Goal: Task Accomplishment & Management: Manage account settings

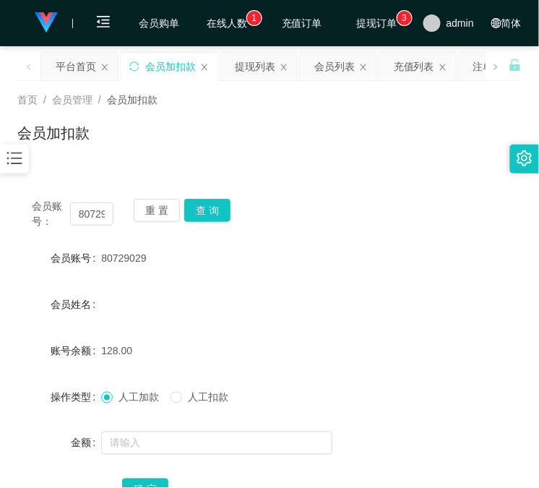
scroll to position [114, 0]
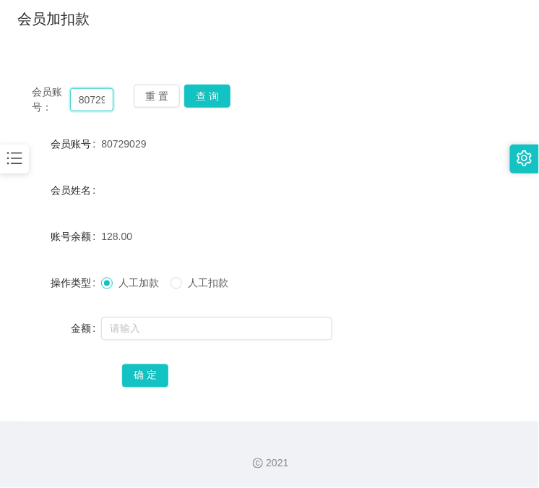
click at [98, 108] on input "80729029" at bounding box center [91, 99] width 43 height 23
paste input "1730258"
type input "81730258"
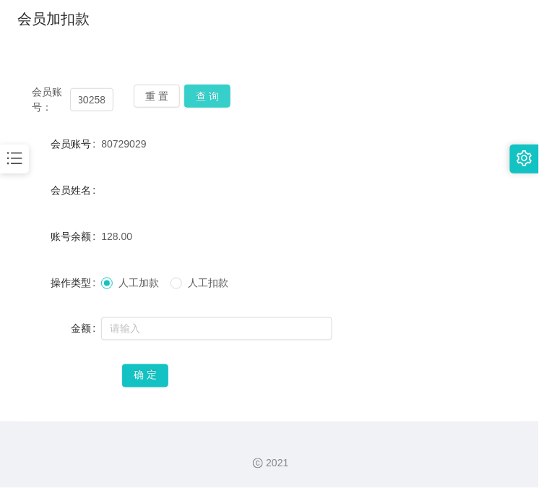
scroll to position [0, 0]
click at [221, 91] on button "查 询" at bounding box center [207, 96] width 46 height 23
drag, startPoint x: 221, startPoint y: 91, endPoint x: 184, endPoint y: 126, distance: 50.1
click at [219, 97] on div "会员账号： 81730258 重 置 查 询" at bounding box center [269, 100] width 505 height 30
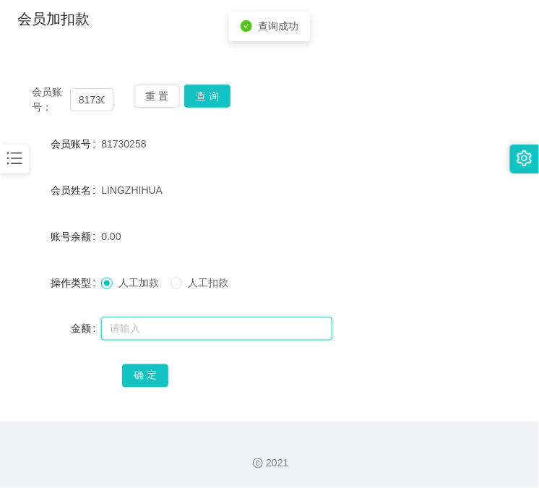
click at [130, 333] on input "text" at bounding box center [216, 328] width 231 height 23
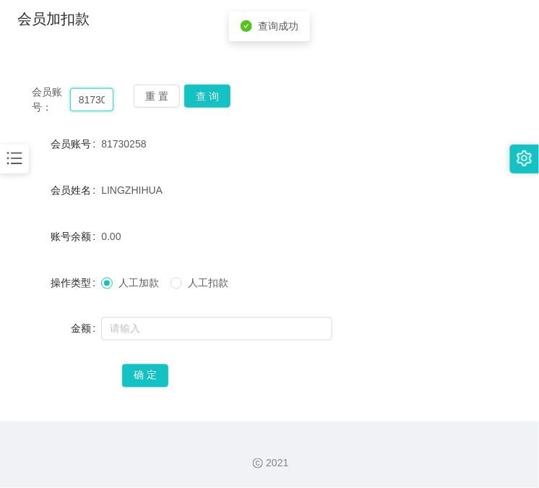
click at [84, 96] on input "81730258" at bounding box center [91, 99] width 43 height 23
click at [206, 104] on button "查 询" at bounding box center [207, 96] width 46 height 23
drag, startPoint x: 206, startPoint y: 104, endPoint x: 174, endPoint y: 243, distance: 142.6
click at [206, 104] on div "重 置 查 询" at bounding box center [175, 100] width 82 height 30
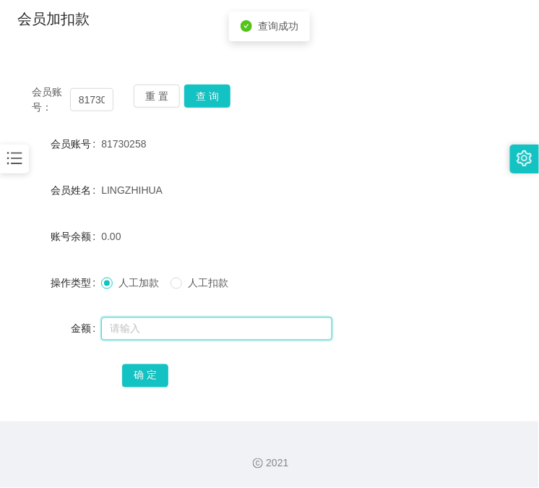
click at [139, 337] on input "text" at bounding box center [216, 328] width 231 height 23
type input "15"
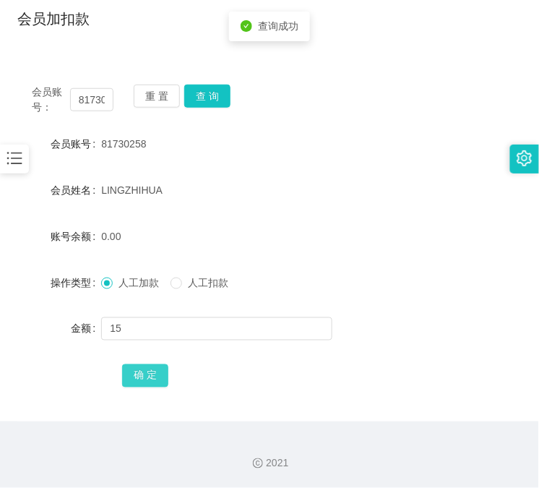
click at [142, 378] on button "确 定" at bounding box center [145, 375] width 46 height 23
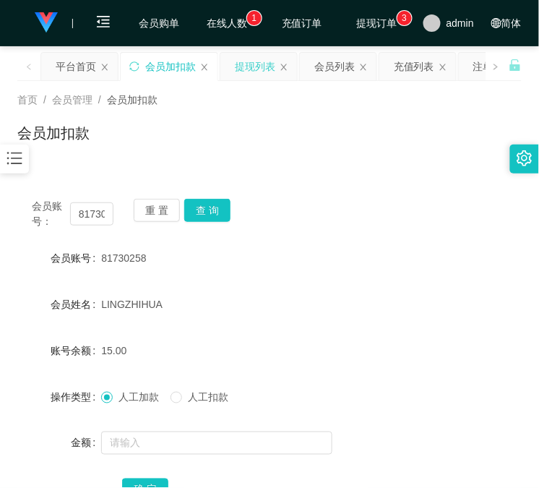
click at [239, 73] on div "提现列表" at bounding box center [255, 66] width 40 height 27
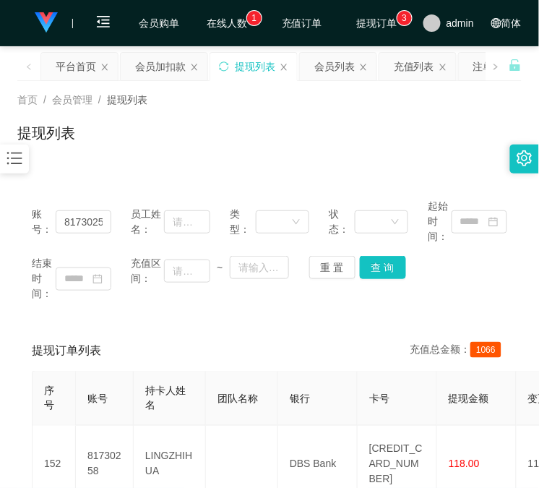
click at [89, 235] on div "账号： 81730258" at bounding box center [72, 222] width 80 height 46
click at [88, 225] on input "81730258" at bounding box center [84, 221] width 56 height 23
click at [372, 276] on button "查 询" at bounding box center [383, 267] width 46 height 23
click at [372, 276] on div "重 置 查 询" at bounding box center [350, 267] width 80 height 23
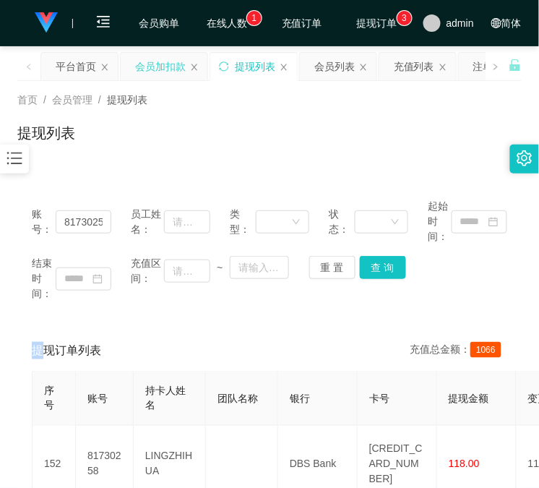
click at [150, 66] on div "会员加扣款" at bounding box center [160, 66] width 51 height 27
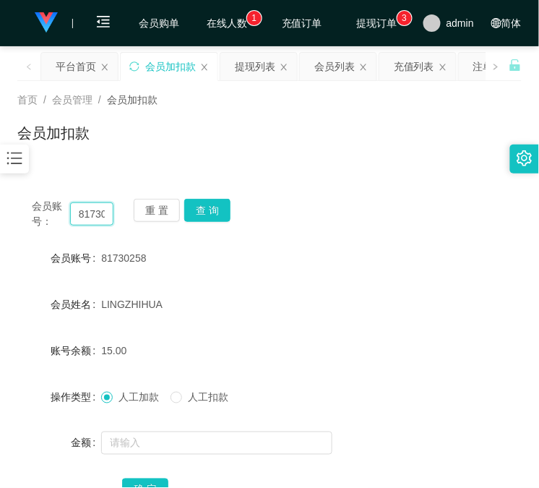
click at [97, 221] on input "81730258" at bounding box center [91, 213] width 43 height 23
paste input "91220125"
type input "91220125"
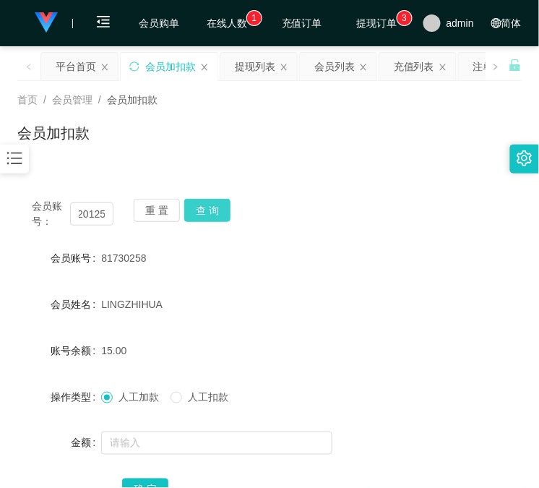
click at [224, 213] on button "查 询" at bounding box center [207, 210] width 46 height 23
click at [224, 213] on div "会员账号： 91220125 重 置 查 询" at bounding box center [269, 214] width 505 height 30
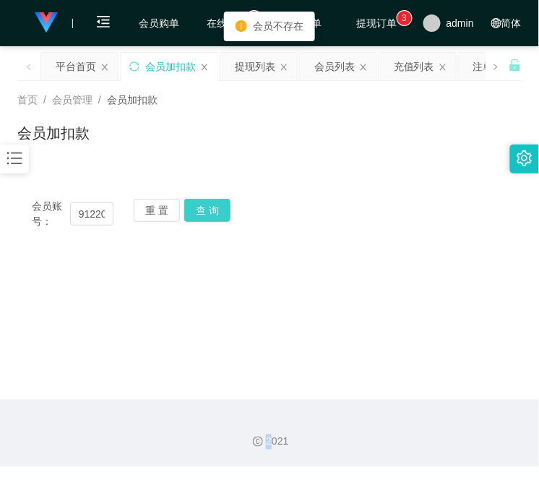
click at [224, 213] on button "查 询" at bounding box center [207, 210] width 46 height 23
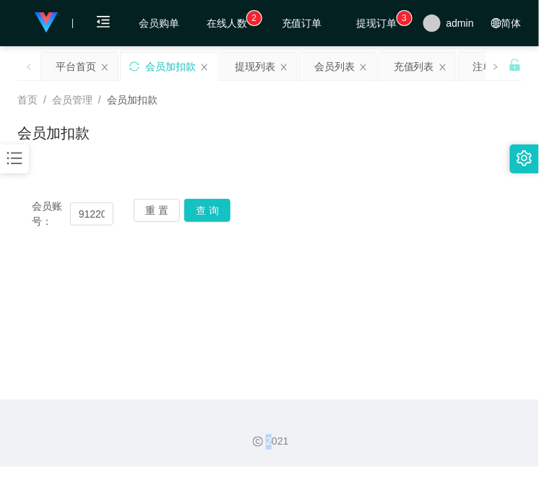
click at [352, 292] on main "关闭左侧 关闭右侧 关闭其它 刷新页面 平台首页 会员加扣款 提现列表 会员列表 充值列表 注单管理 首页 / 会员管理 / 会员加扣款 / 会员加扣款 会员…" at bounding box center [269, 223] width 539 height 354
click at [96, 208] on input "91220125" at bounding box center [91, 213] width 43 height 23
paste input "81730258"
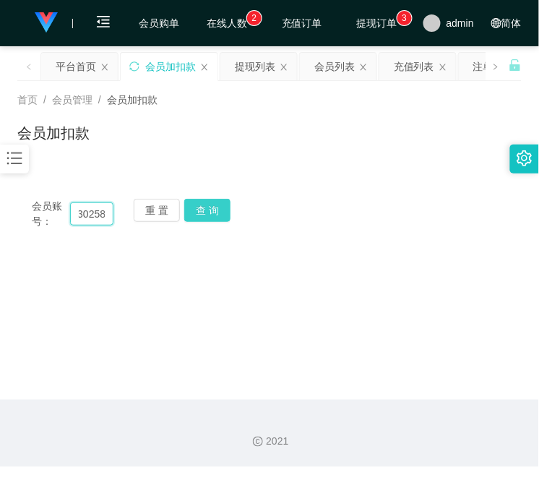
type input "81730258"
click at [211, 208] on button "查 询" at bounding box center [207, 210] width 46 height 23
click at [211, 208] on div "重 置 查 询" at bounding box center [175, 214] width 82 height 30
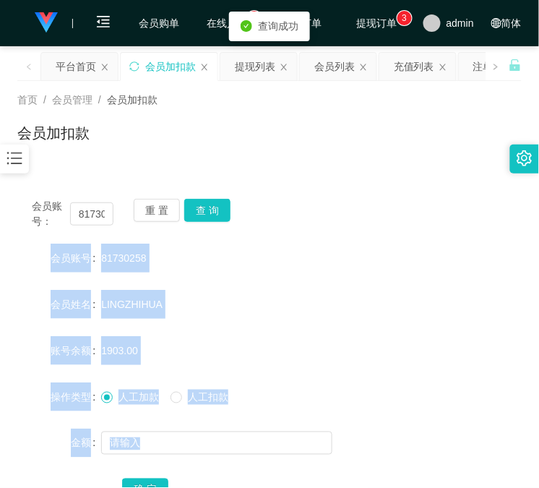
click at [286, 308] on div "LINGZHIHUA" at bounding box center [248, 304] width 294 height 29
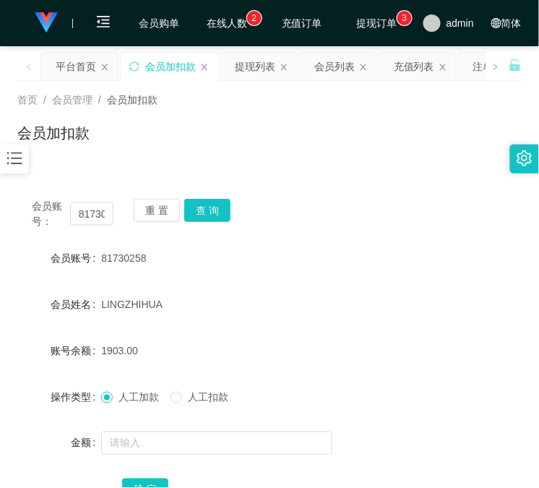
drag, startPoint x: 374, startPoint y: 407, endPoint x: 367, endPoint y: 402, distance: 8.2
click at [374, 407] on div "人工加款 人工扣款" at bounding box center [248, 397] width 294 height 29
click at [88, 212] on input "81730258" at bounding box center [91, 213] width 43 height 23
click at [215, 208] on button "查 询" at bounding box center [207, 210] width 46 height 23
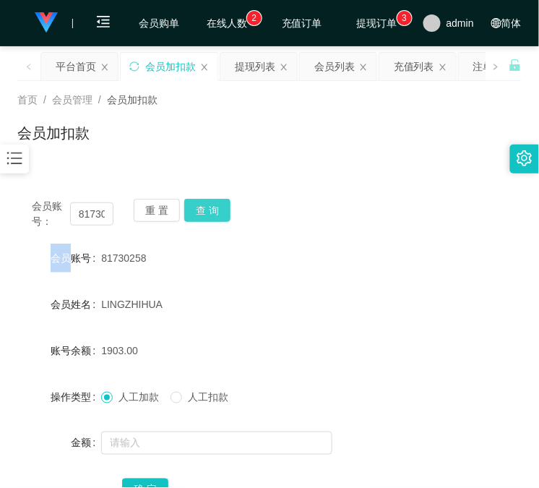
click at [215, 208] on div "会员账号： 81730258 重 置 查 询" at bounding box center [269, 214] width 505 height 30
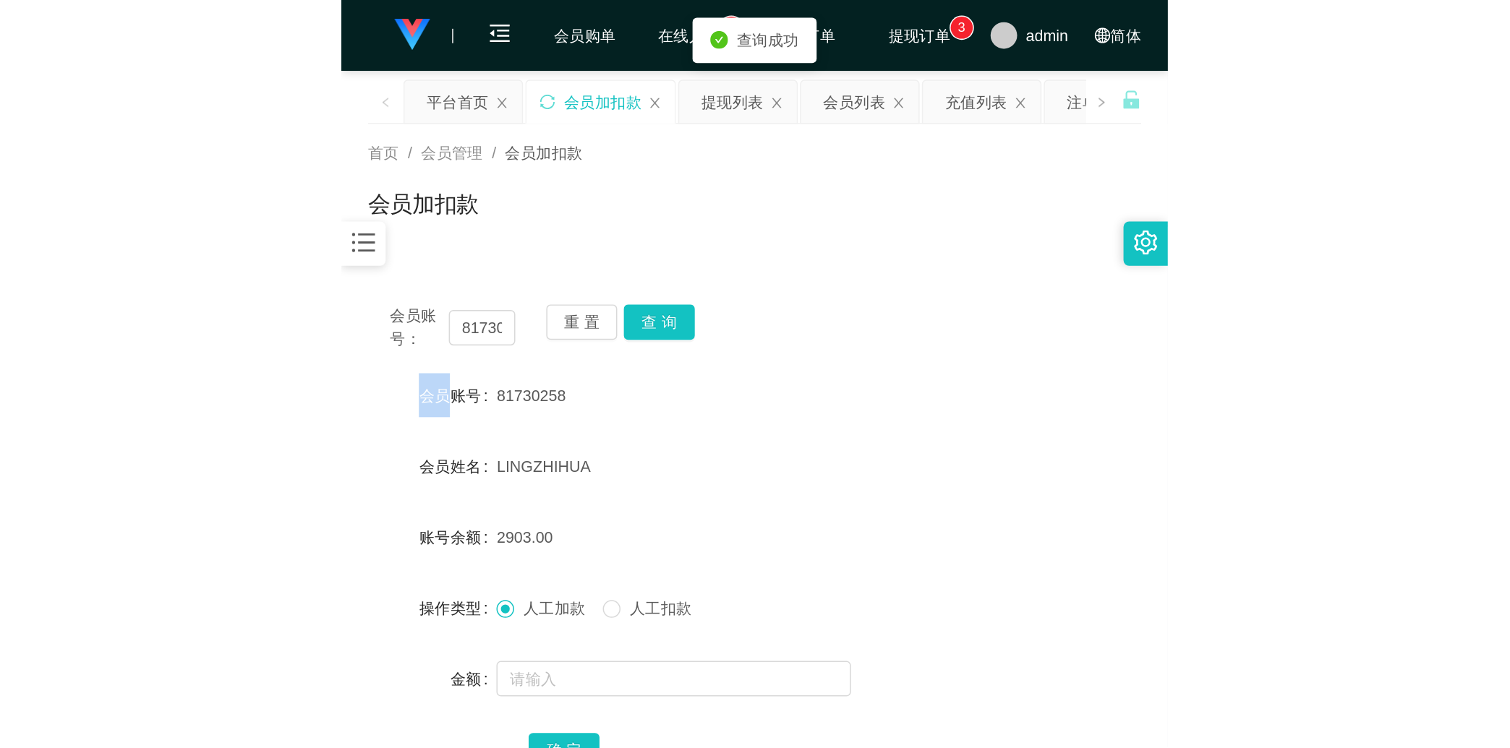
scroll to position [114, 0]
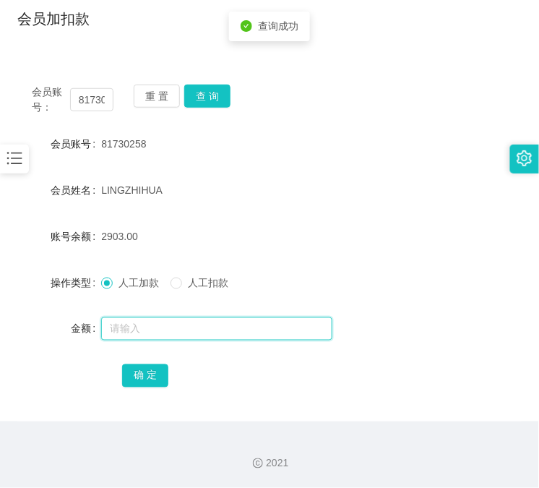
click at [155, 329] on input "text" at bounding box center [216, 328] width 231 height 23
type input "5000"
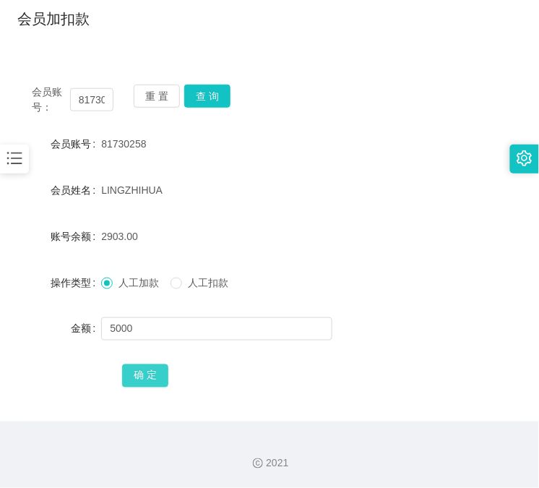
click at [131, 374] on button "确 定" at bounding box center [145, 375] width 46 height 23
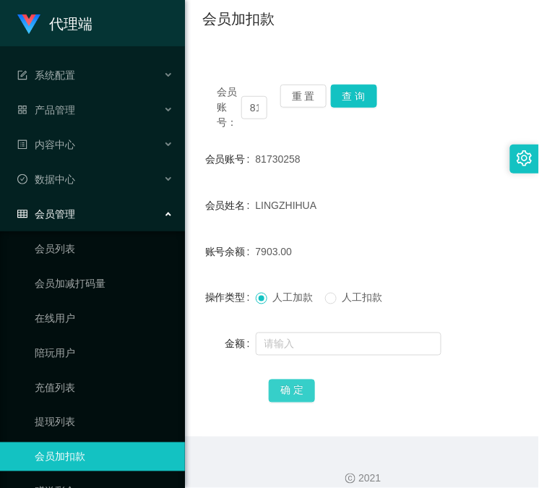
scroll to position [0, 0]
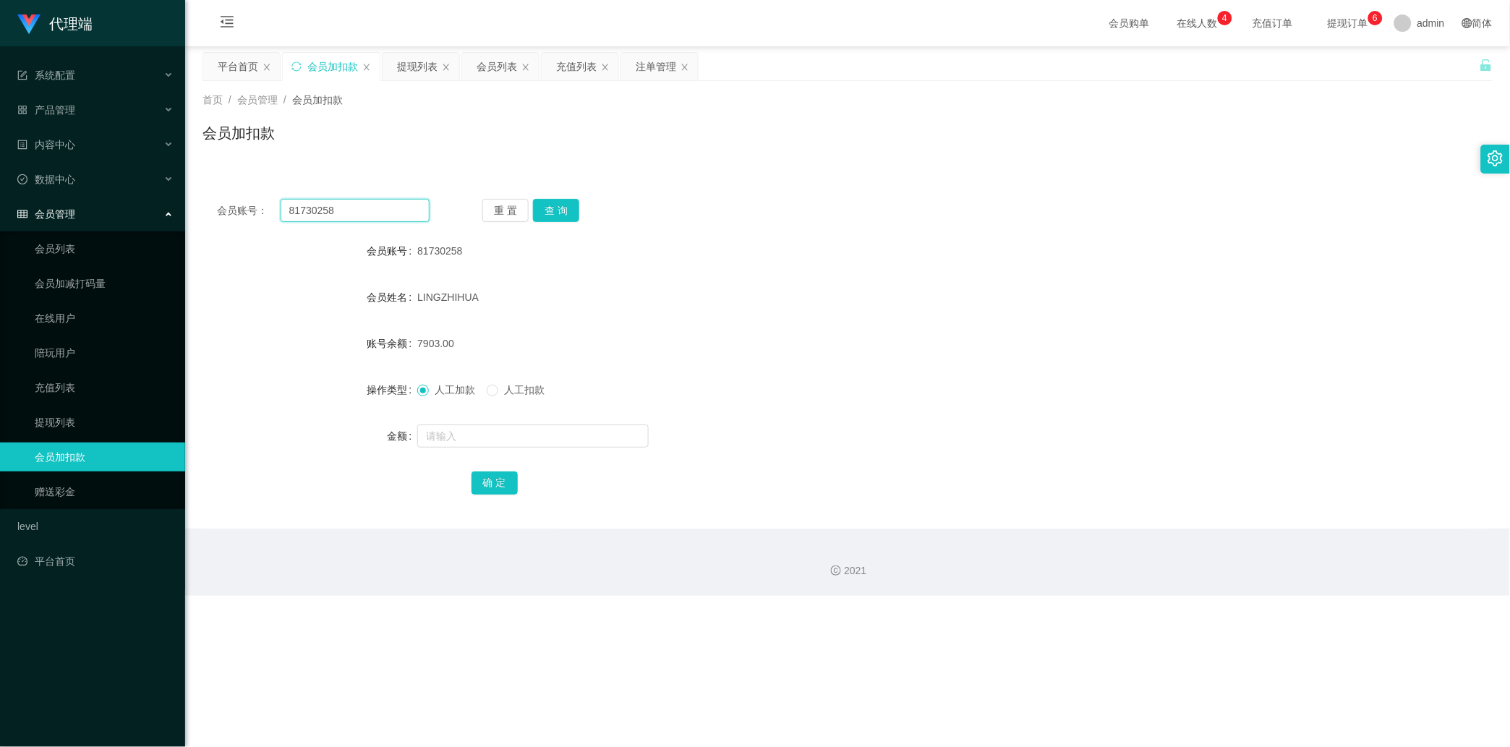
click at [364, 214] on input "81730258" at bounding box center [355, 210] width 149 height 23
paste input "97739996"
type input "97739996"
click at [539, 218] on button "查 询" at bounding box center [556, 210] width 46 height 23
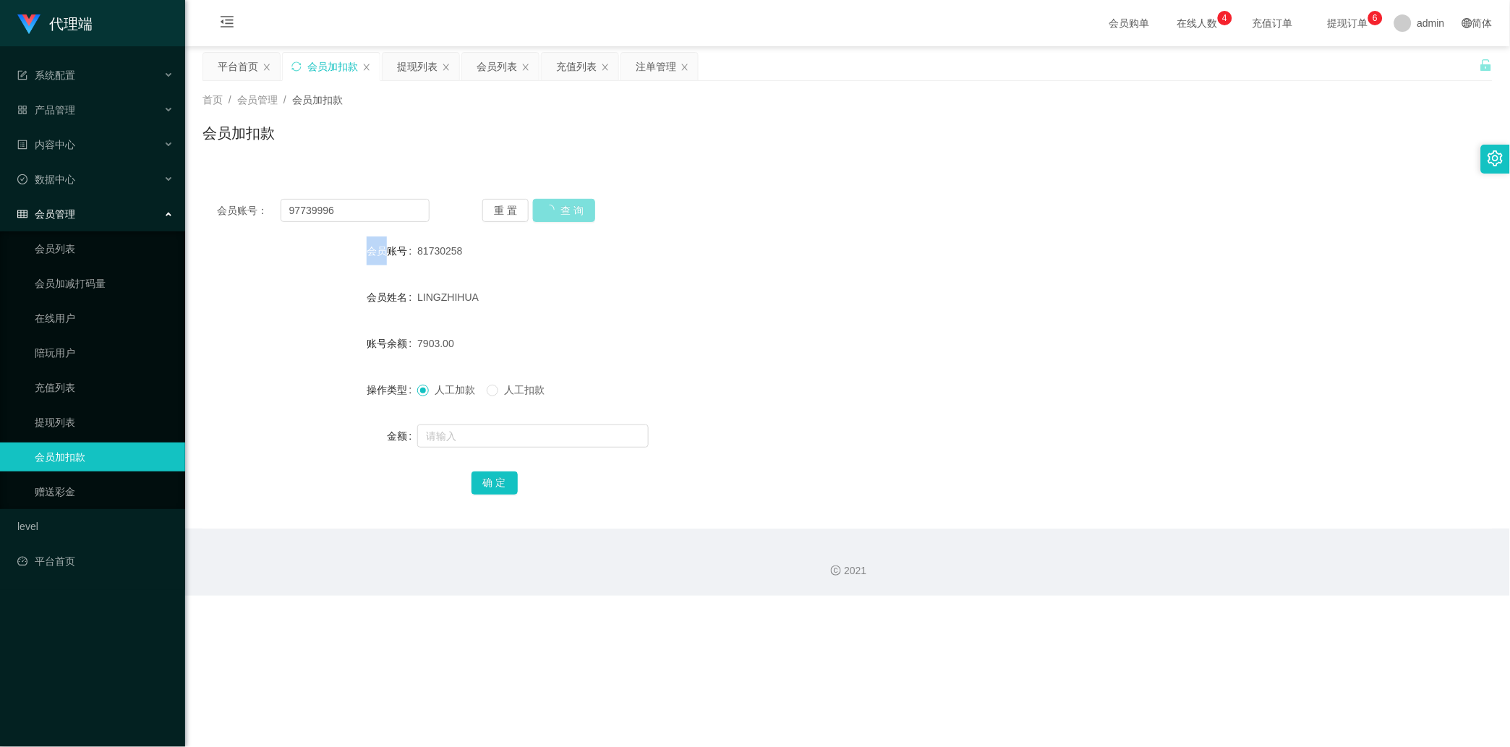
click at [539, 218] on div "重 置 查 询" at bounding box center [588, 210] width 213 height 23
click at [479, 443] on input "text" at bounding box center [532, 435] width 231 height 23
type input "88"
click at [500, 480] on button "确 定" at bounding box center [495, 483] width 46 height 23
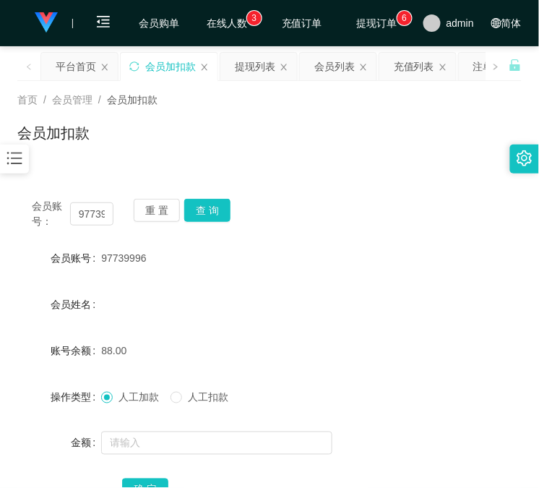
drag, startPoint x: 192, startPoint y: 323, endPoint x: 170, endPoint y: 244, distance: 82.6
click at [192, 324] on form "会员账号 97739996 会员姓名 账号余额 88.00 操作类型 人工加款 人工扣款 金额 确 定" at bounding box center [269, 374] width 505 height 260
click at [200, 210] on button "查 询" at bounding box center [207, 210] width 46 height 23
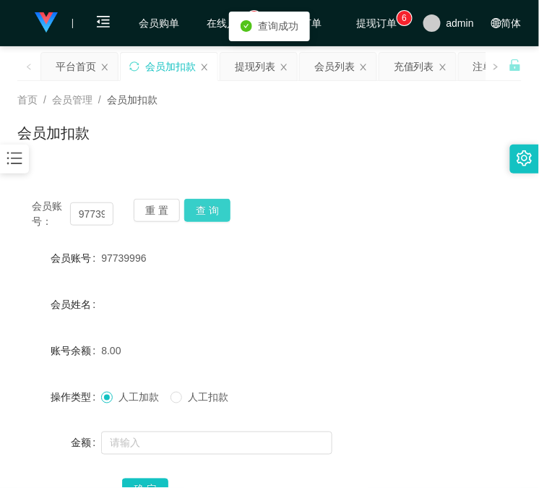
click at [214, 200] on button "查 询" at bounding box center [207, 210] width 46 height 23
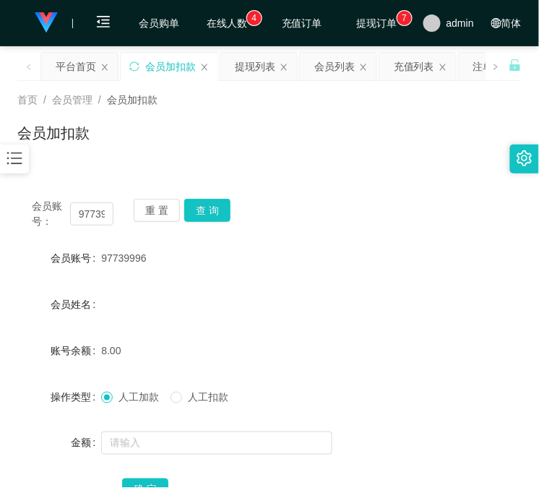
click at [283, 260] on div "97739996" at bounding box center [248, 258] width 294 height 29
click at [223, 215] on button "查 询" at bounding box center [207, 210] width 46 height 23
click at [223, 215] on div "会员账号： 97739996 重 置 查 询" at bounding box center [269, 214] width 505 height 30
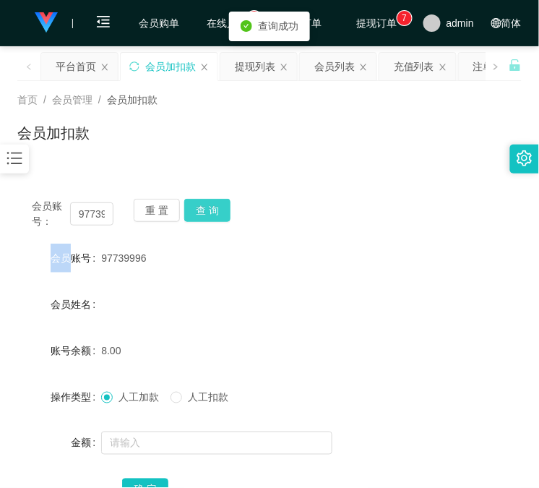
click at [221, 203] on button "查 询" at bounding box center [207, 210] width 46 height 23
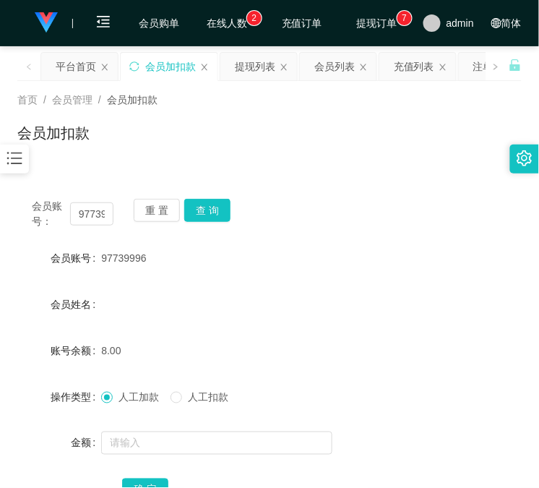
click at [360, 193] on div "会员账号： 97739996 重 置 查 询 会员账号 97739996 会员姓名 账号余额 8.00 操作类型 人工加款 人工扣款 金额 确 定" at bounding box center [269, 359] width 505 height 351
click at [199, 220] on button "查 询" at bounding box center [207, 210] width 46 height 23
click at [199, 220] on div "重 置 查 询" at bounding box center [175, 214] width 82 height 30
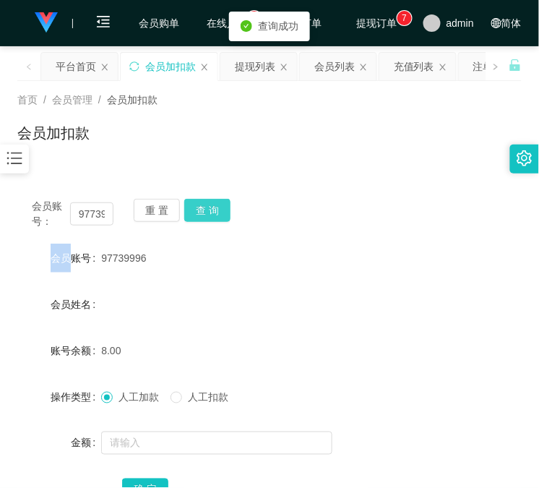
click at [199, 220] on button "查 询" at bounding box center [207, 210] width 46 height 23
click at [199, 220] on div "重 置 查 询" at bounding box center [175, 214] width 82 height 30
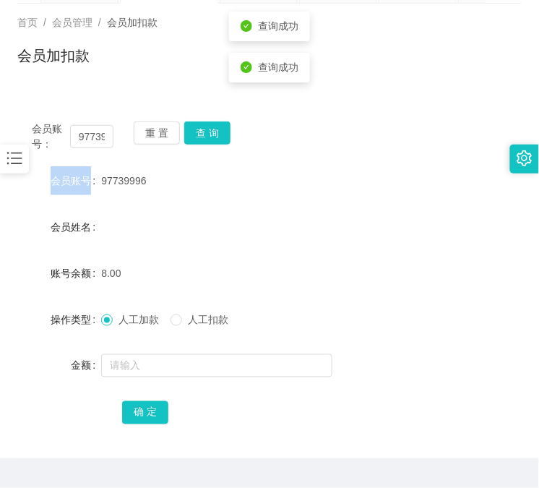
scroll to position [114, 0]
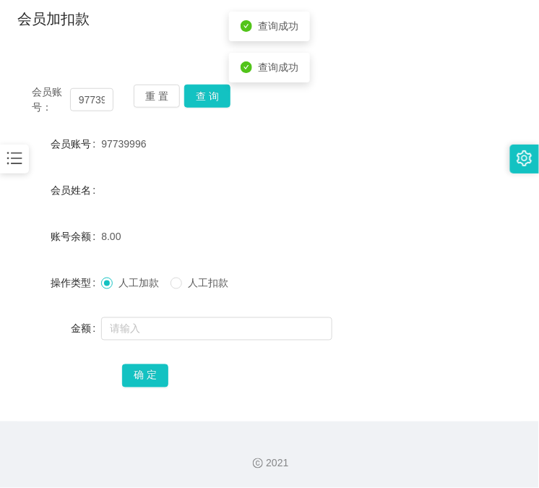
click at [185, 285] on span "人工扣款" at bounding box center [208, 283] width 52 height 12
click at [126, 277] on span "人工加款" at bounding box center [139, 283] width 52 height 12
click at [127, 325] on input "text" at bounding box center [216, 328] width 231 height 23
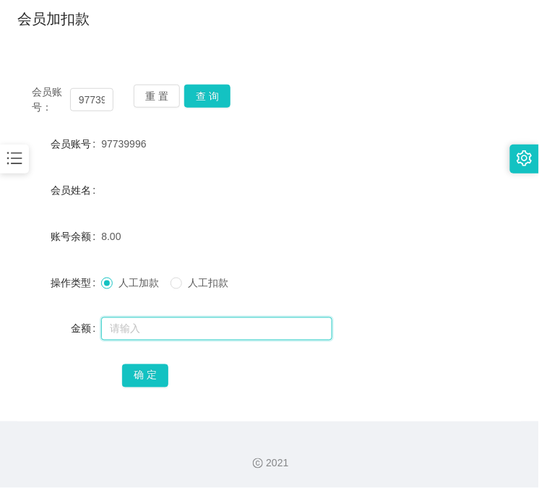
type input "v"
type input "120"
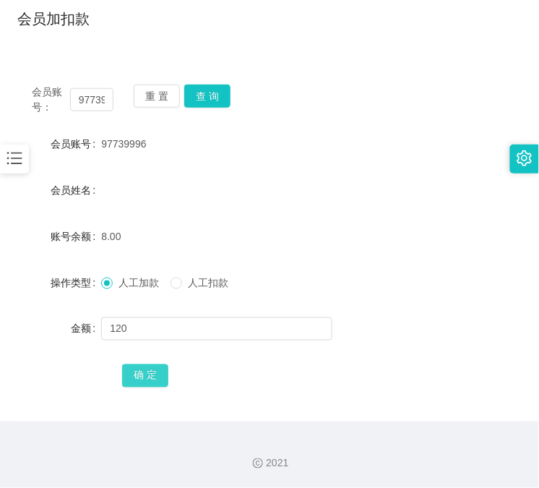
click at [158, 365] on button "确 定" at bounding box center [145, 375] width 46 height 23
drag, startPoint x: 396, startPoint y: 300, endPoint x: 343, endPoint y: 282, distance: 56.5
click at [395, 299] on form "会员账号 97739996 会员姓名 账号余额 128.00 操作类型 人工加款 人工扣款 金额 确 定" at bounding box center [269, 259] width 505 height 260
click at [216, 94] on button "查 询" at bounding box center [207, 96] width 46 height 23
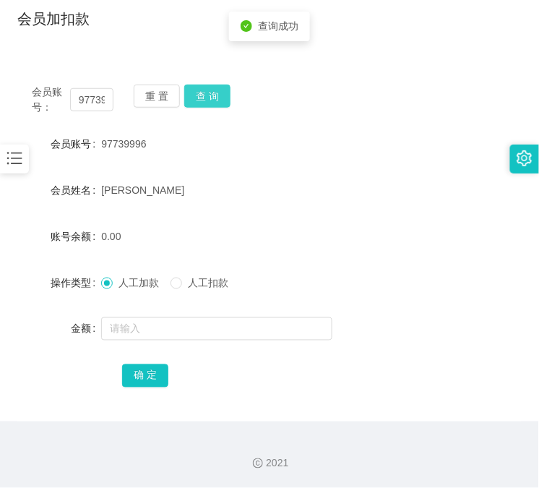
scroll to position [0, 0]
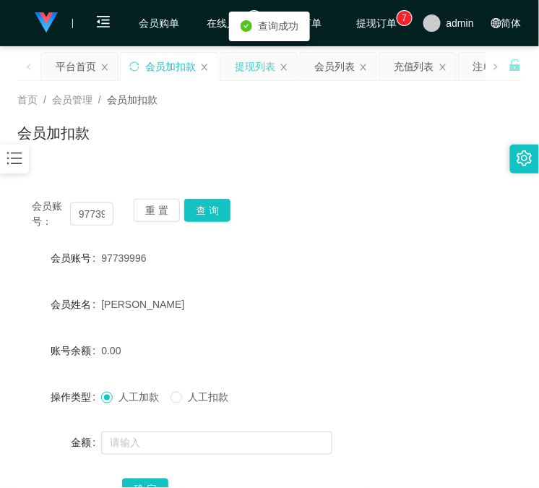
click at [247, 69] on div "提现列表" at bounding box center [255, 66] width 40 height 27
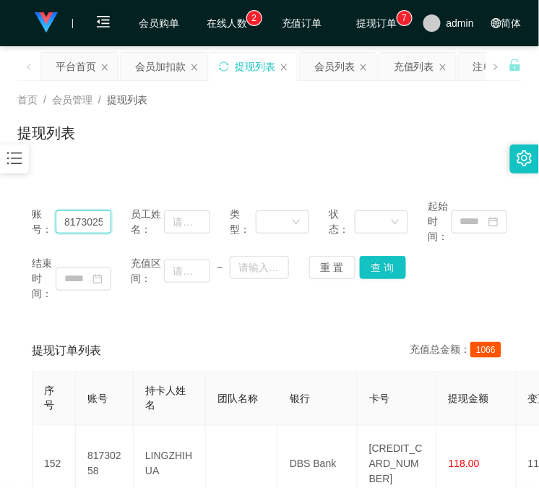
click at [80, 228] on input "81730258" at bounding box center [84, 221] width 56 height 23
paste input "text"
drag, startPoint x: 85, startPoint y: 221, endPoint x: 105, endPoint y: 229, distance: 21.8
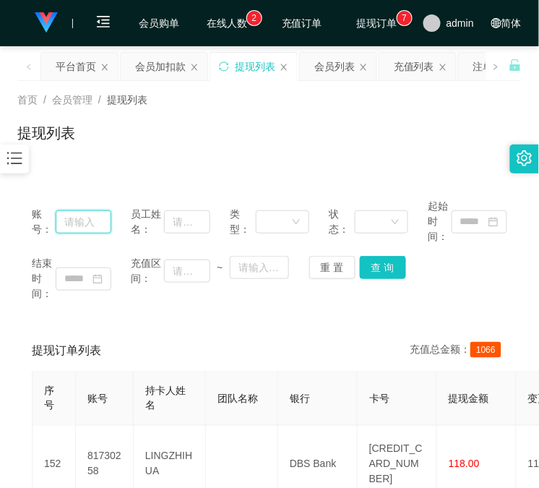
click at [85, 221] on input "text" at bounding box center [84, 221] width 56 height 23
paste input "97739996"
type input "97739996"
click at [372, 276] on button "查 询" at bounding box center [383, 267] width 46 height 23
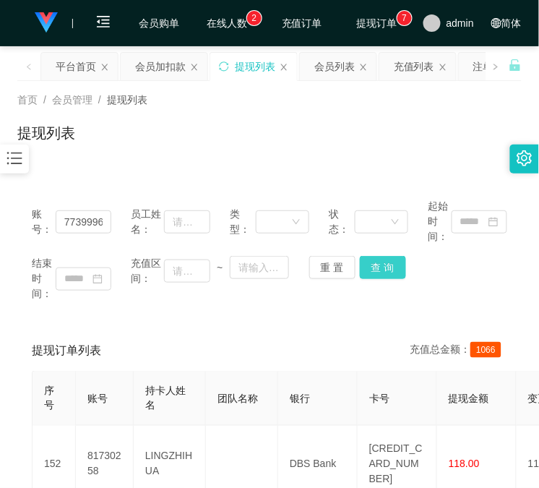
scroll to position [0, 0]
click at [372, 276] on div "重 置 查 询" at bounding box center [350, 267] width 80 height 23
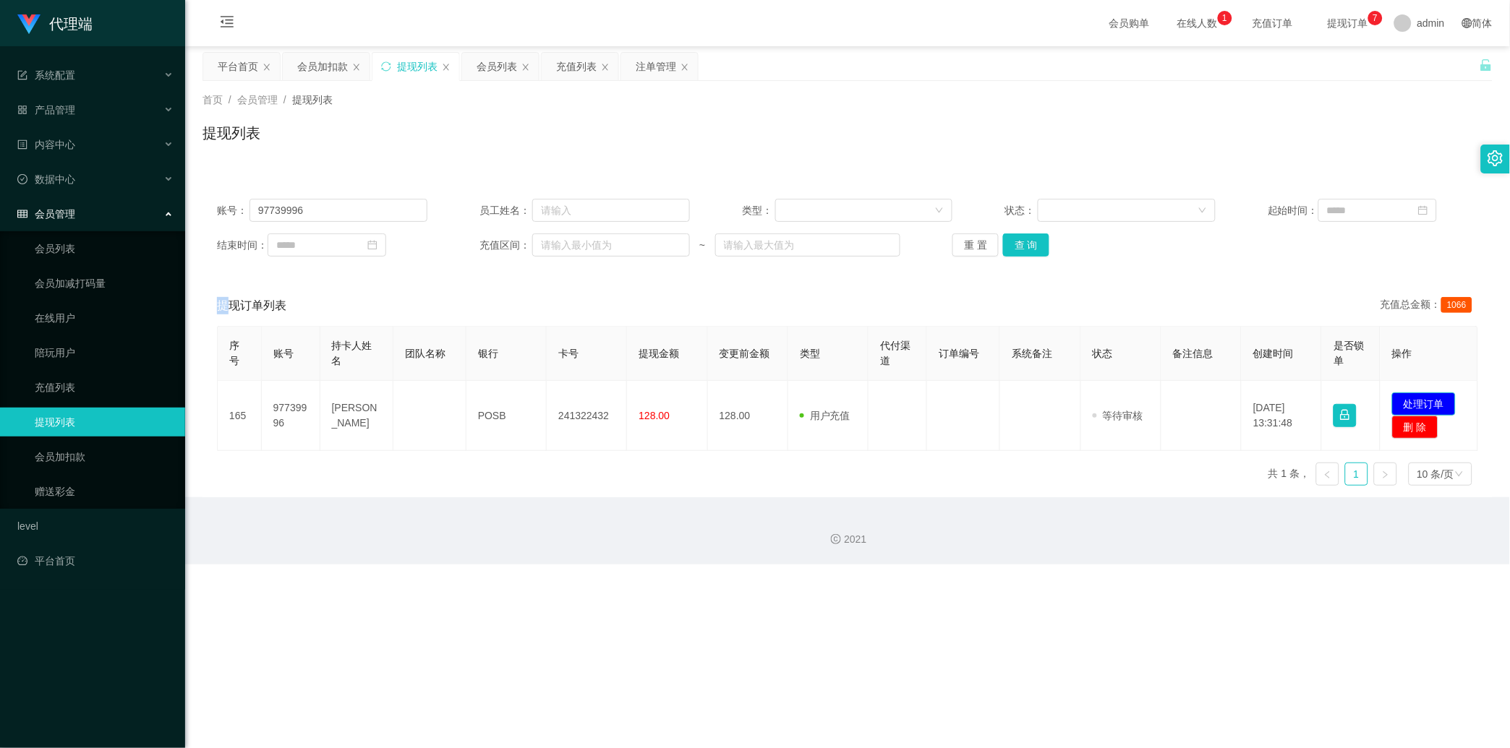
drag, startPoint x: 1401, startPoint y: 396, endPoint x: 1386, endPoint y: 388, distance: 18.1
click at [539, 394] on button "处理订单" at bounding box center [1424, 404] width 64 height 23
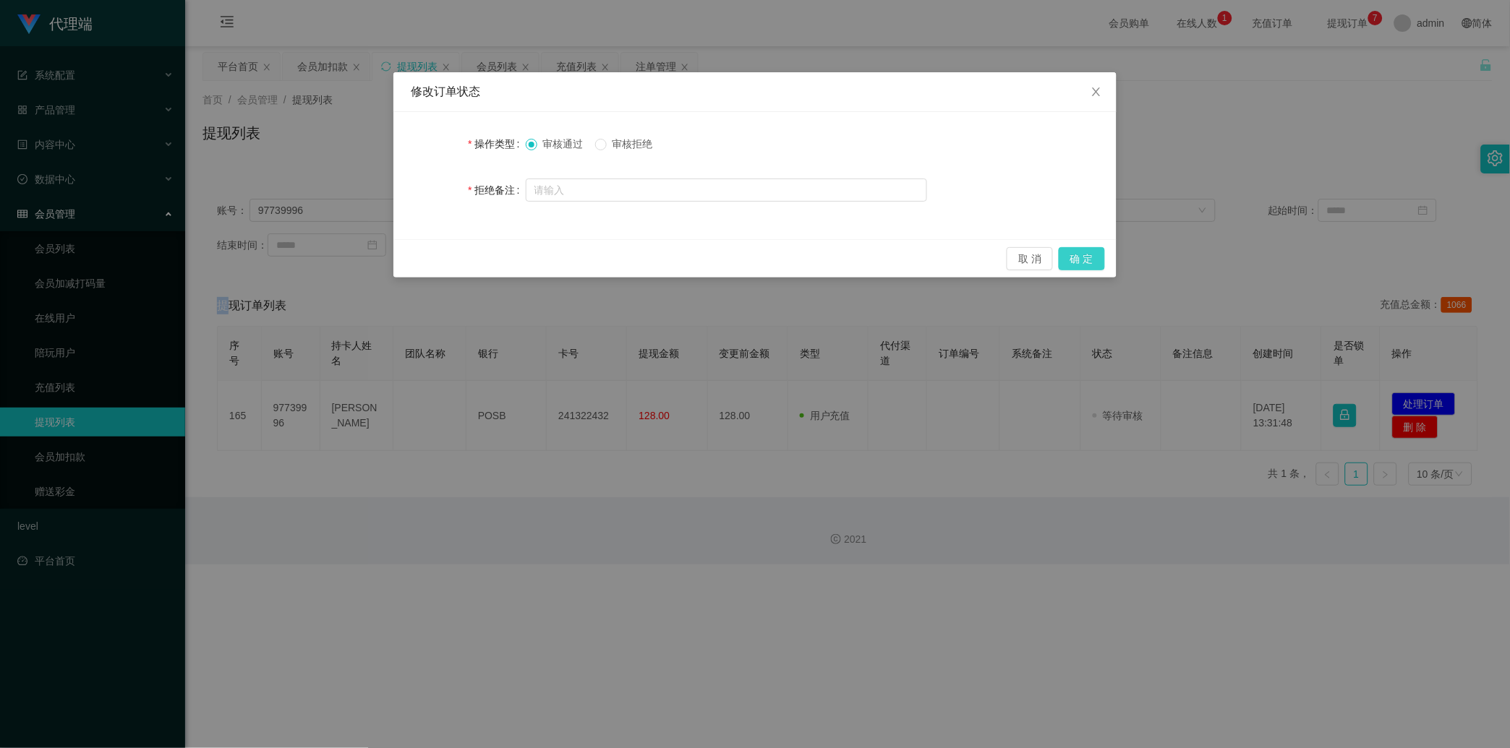
click at [539, 257] on button "确 定" at bounding box center [1082, 258] width 46 height 23
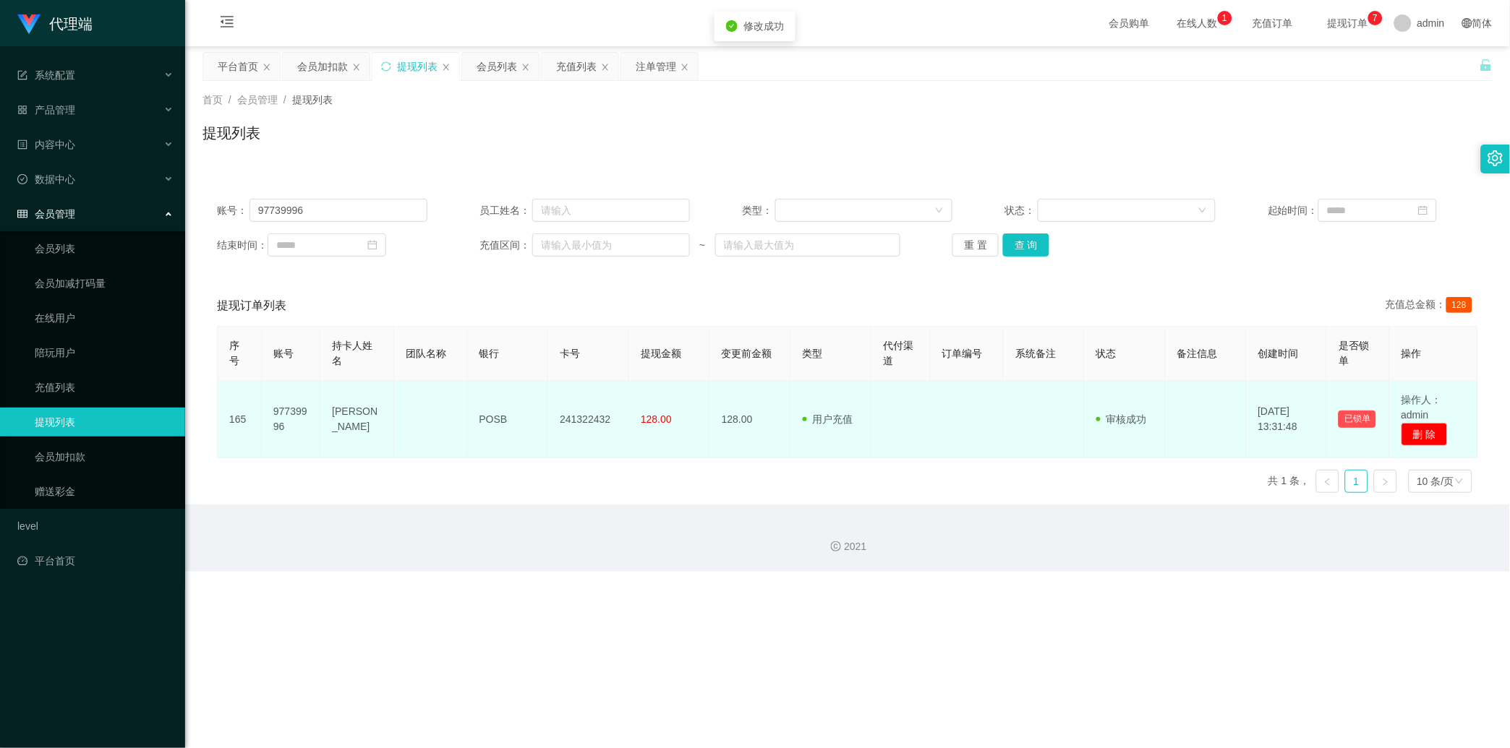
click at [539, 396] on td "241322432" at bounding box center [588, 419] width 81 height 77
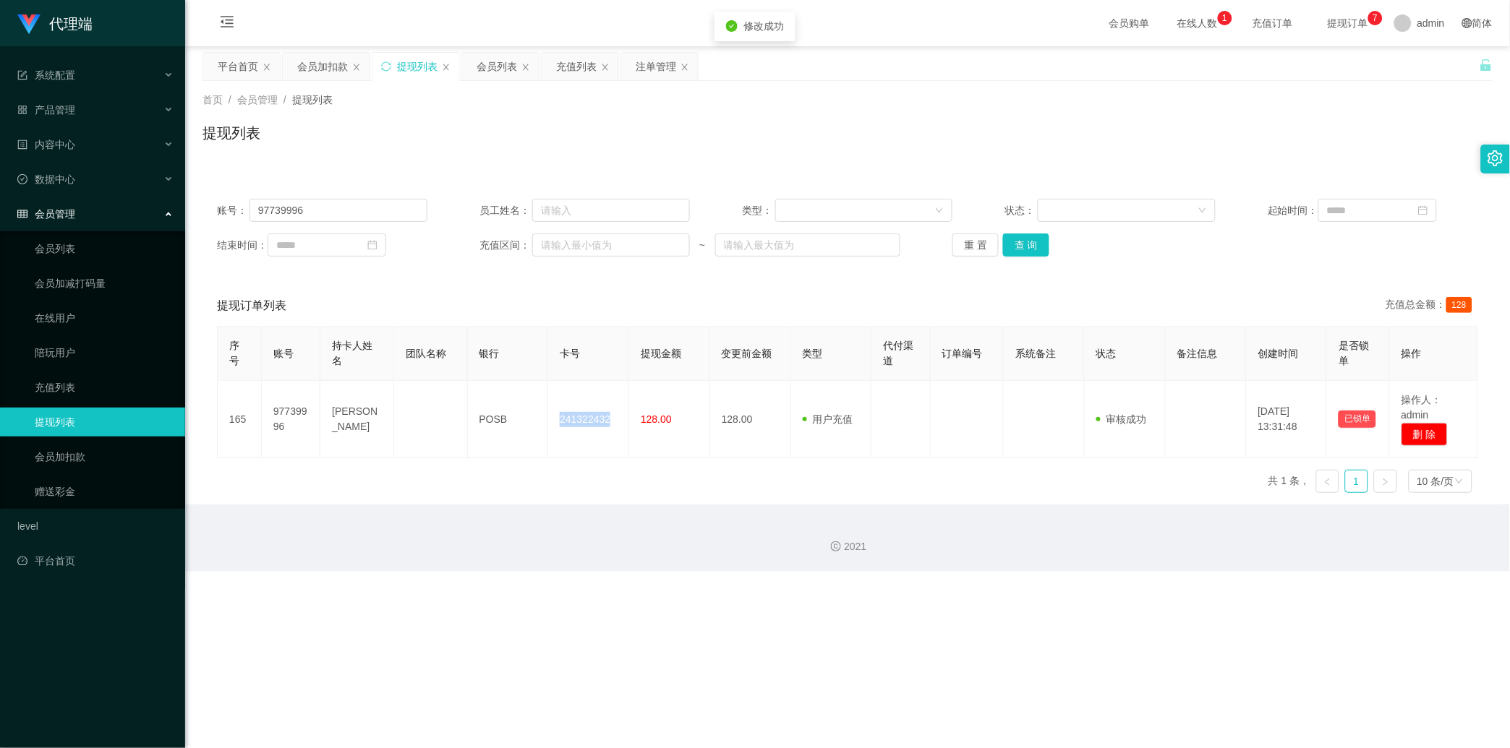
copy td "241322432"
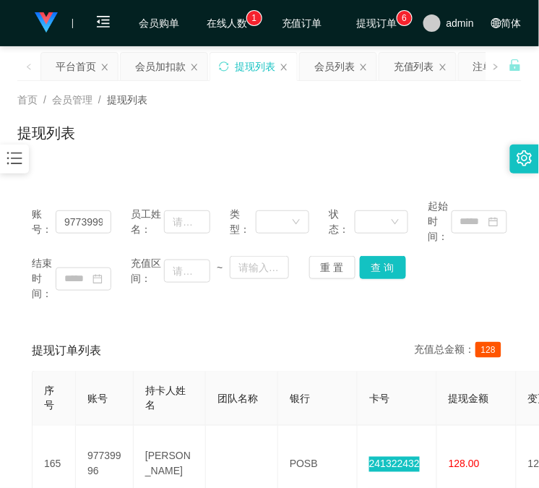
scroll to position [128, 0]
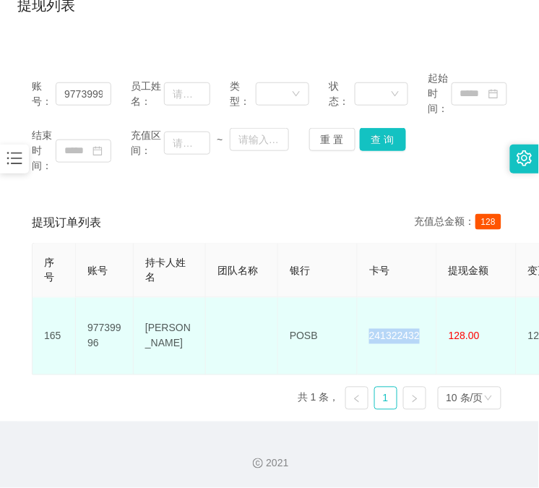
click at [385, 309] on td "241322432" at bounding box center [398, 336] width 80 height 77
click at [296, 302] on td "POSB" at bounding box center [318, 336] width 80 height 77
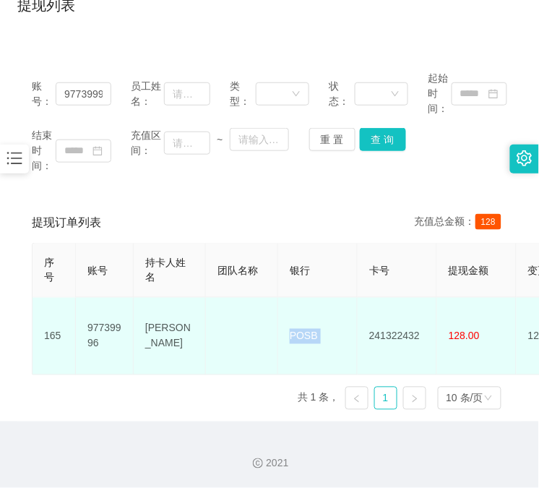
click at [296, 302] on td "POSB" at bounding box center [318, 336] width 80 height 77
copy td "POSB"
click at [167, 318] on td "[PERSON_NAME]" at bounding box center [170, 336] width 72 height 77
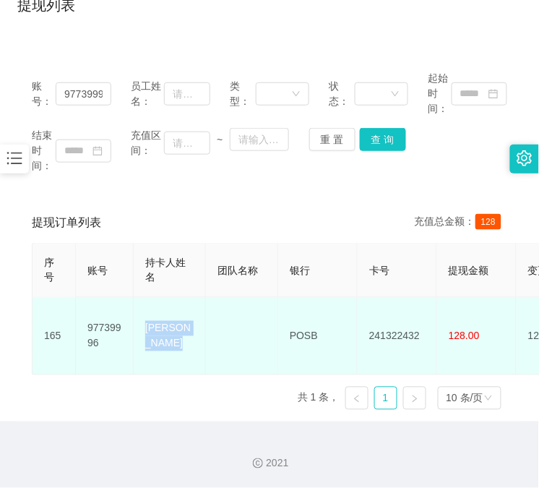
copy td "[PERSON_NAME]"
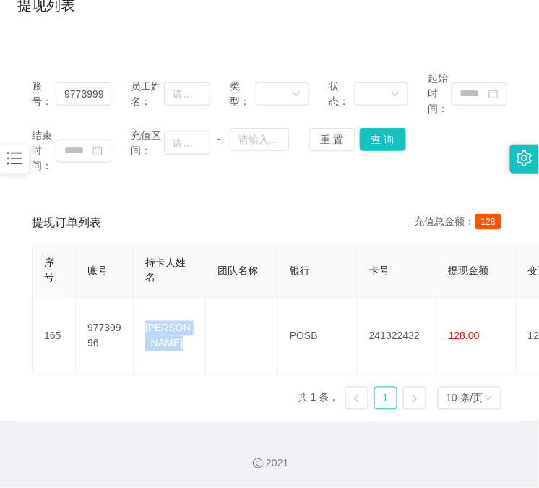
drag, startPoint x: 12, startPoint y: 283, endPoint x: 35, endPoint y: 268, distance: 27.7
click at [12, 283] on main "关闭左侧 关闭右侧 关闭其它 刷新页面 平台首页 会员加扣款 提现列表 会员列表 充值列表 注单管理 首页 / 会员管理 / 提现列表 / 提现列表 账号： …" at bounding box center [269, 169] width 539 height 503
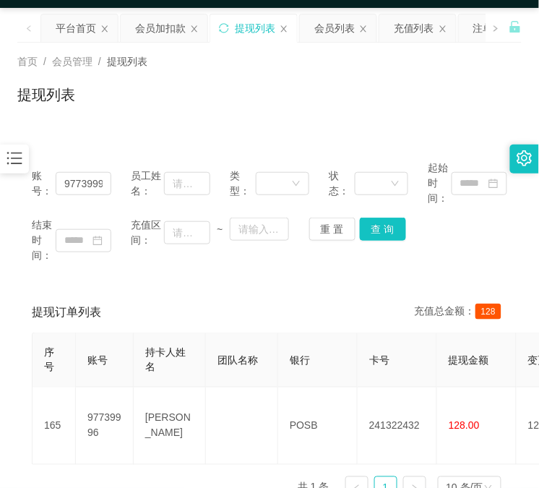
scroll to position [0, 0]
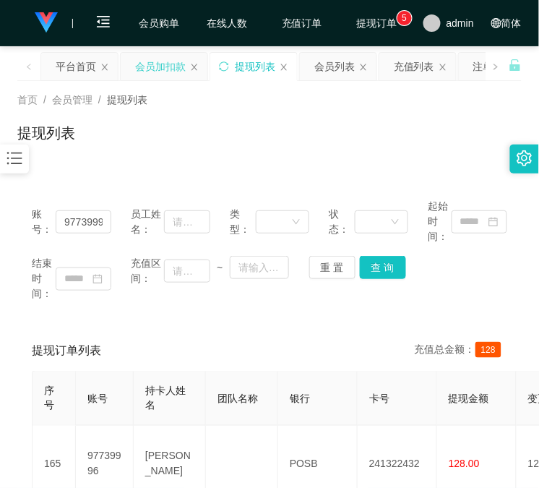
click at [155, 74] on div "会员加扣款" at bounding box center [160, 66] width 51 height 27
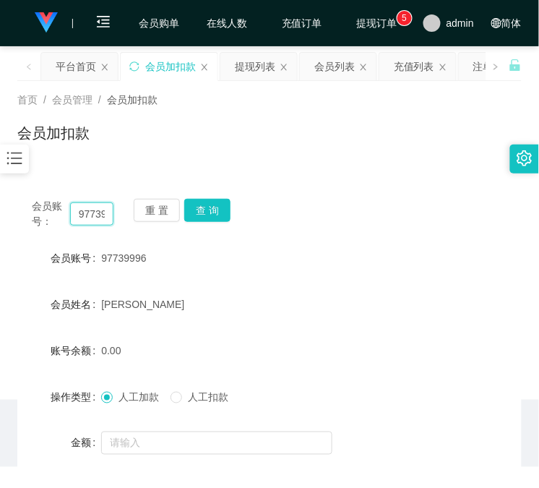
click at [88, 211] on input "97739996" at bounding box center [91, 213] width 43 height 23
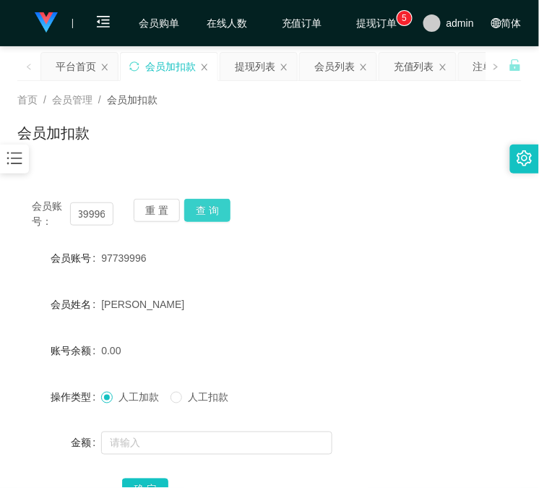
click at [213, 213] on button "查 询" at bounding box center [207, 210] width 46 height 23
click at [213, 213] on div "会员账号： 97739996 重 置 查 询" at bounding box center [269, 214] width 505 height 30
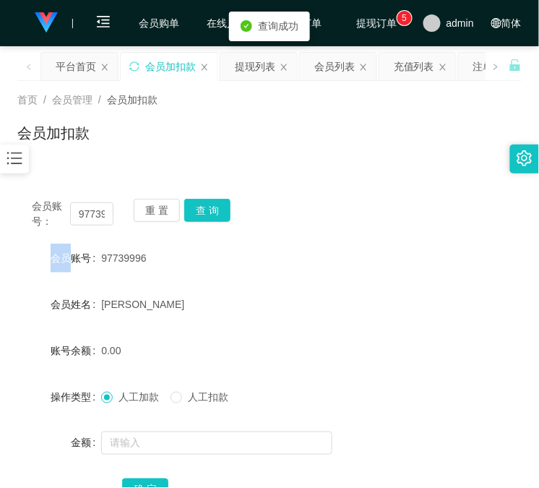
scroll to position [114, 0]
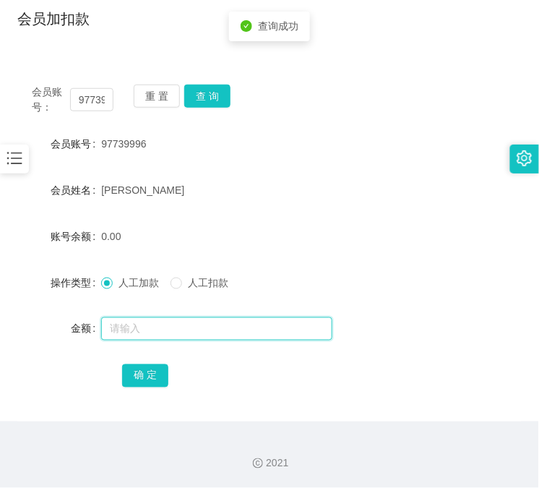
click at [145, 322] on input "text" at bounding box center [216, 328] width 231 height 23
type input "208"
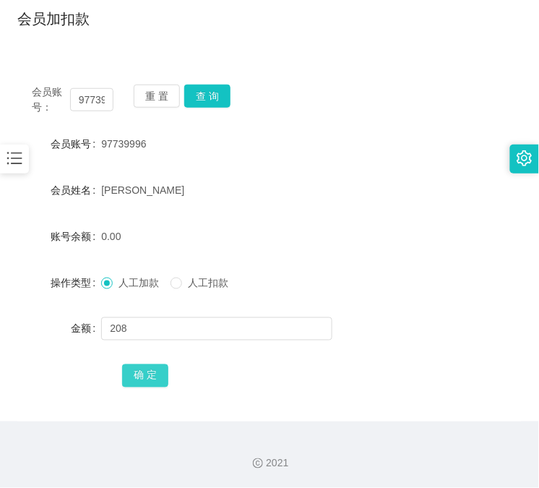
click at [152, 364] on button "确 定" at bounding box center [145, 375] width 46 height 23
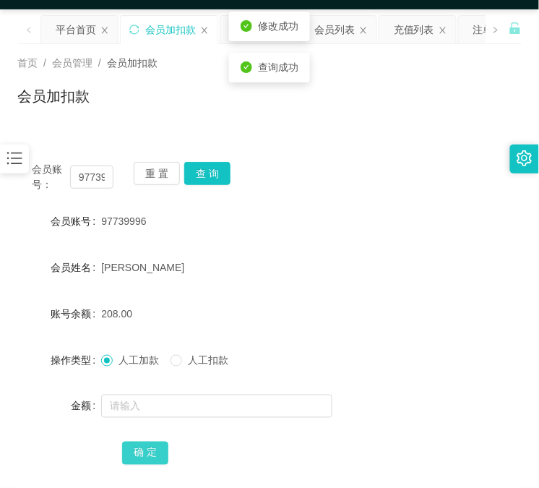
scroll to position [0, 0]
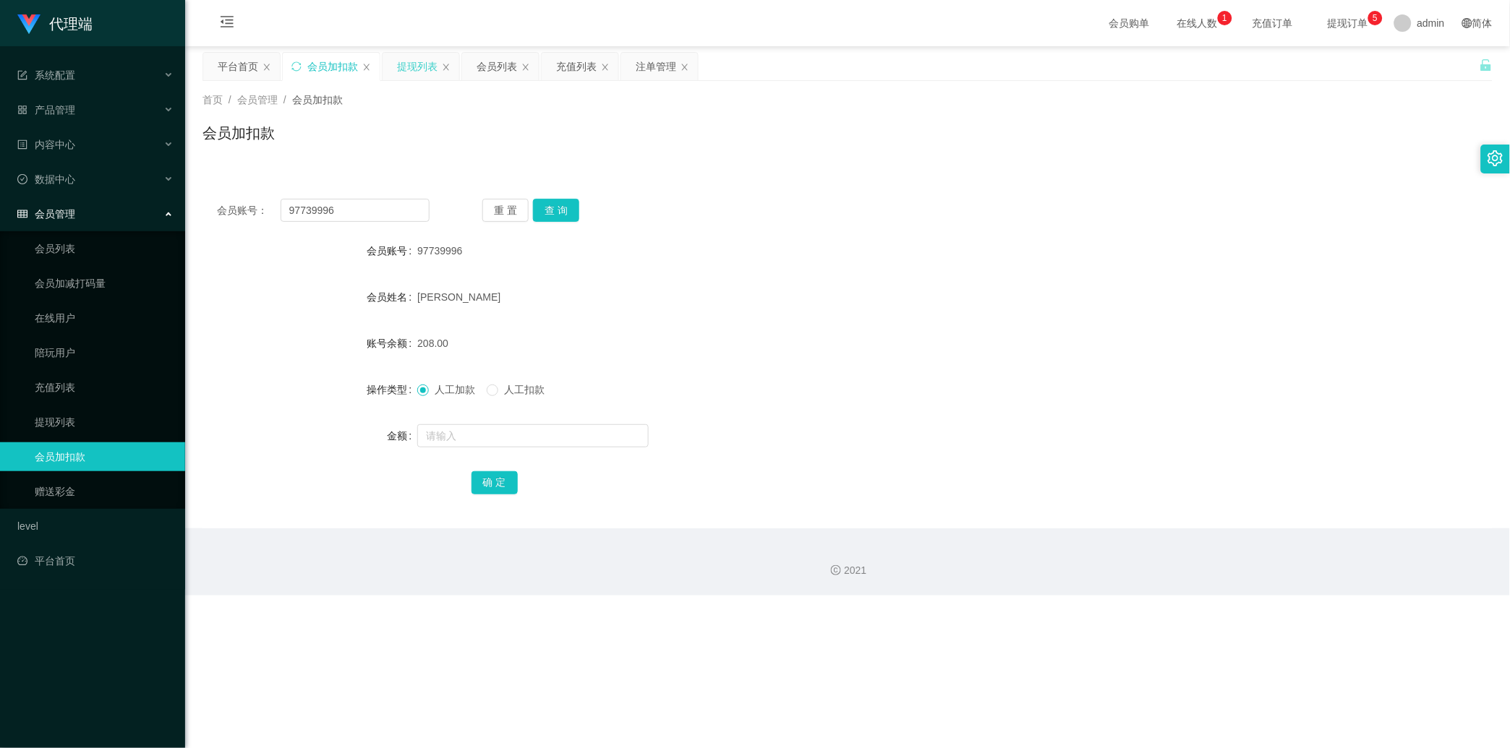
click at [407, 63] on div "提现列表" at bounding box center [417, 66] width 40 height 27
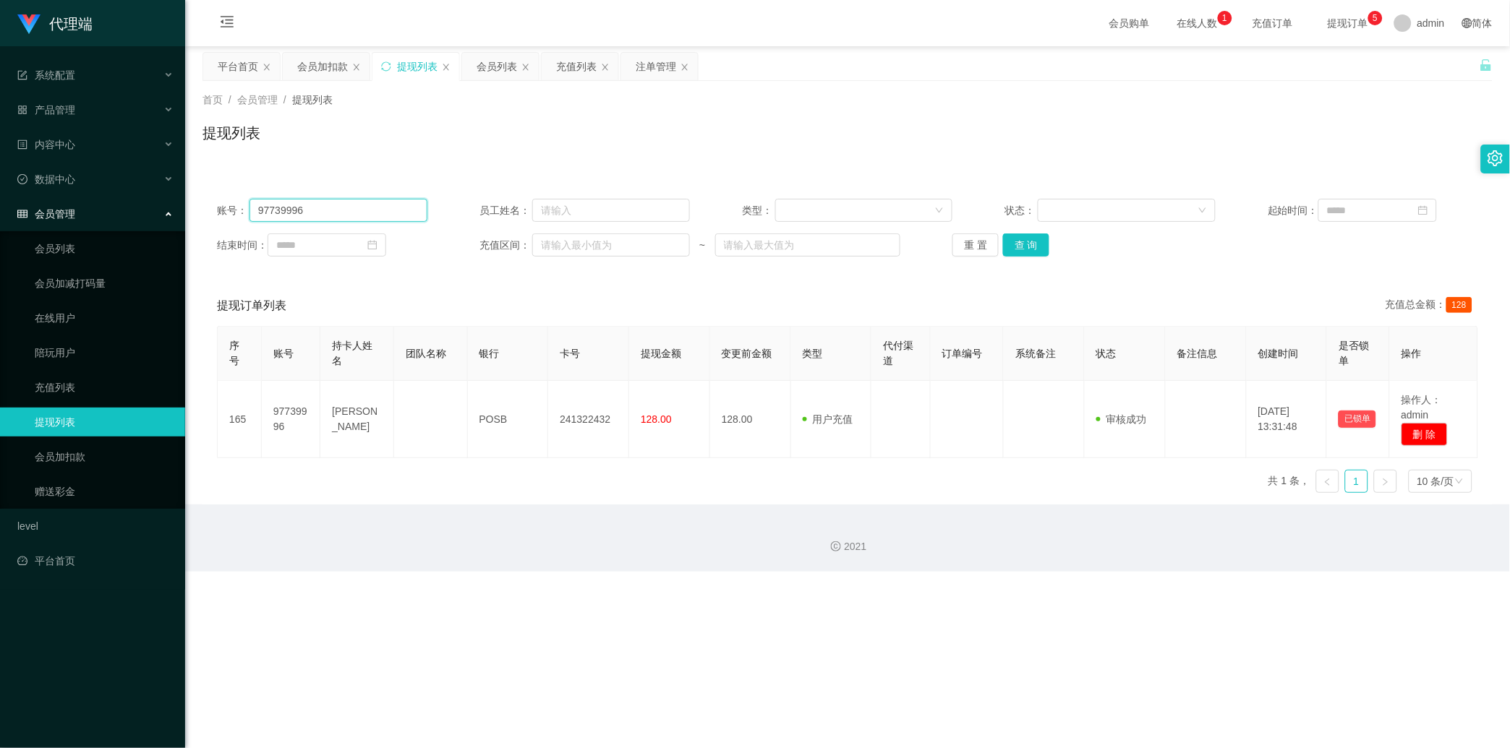
click at [352, 206] on input "97739996" at bounding box center [338, 210] width 178 height 23
click at [377, 212] on input "97739996" at bounding box center [338, 210] width 178 height 23
click at [539, 250] on button "查 询" at bounding box center [1026, 245] width 46 height 23
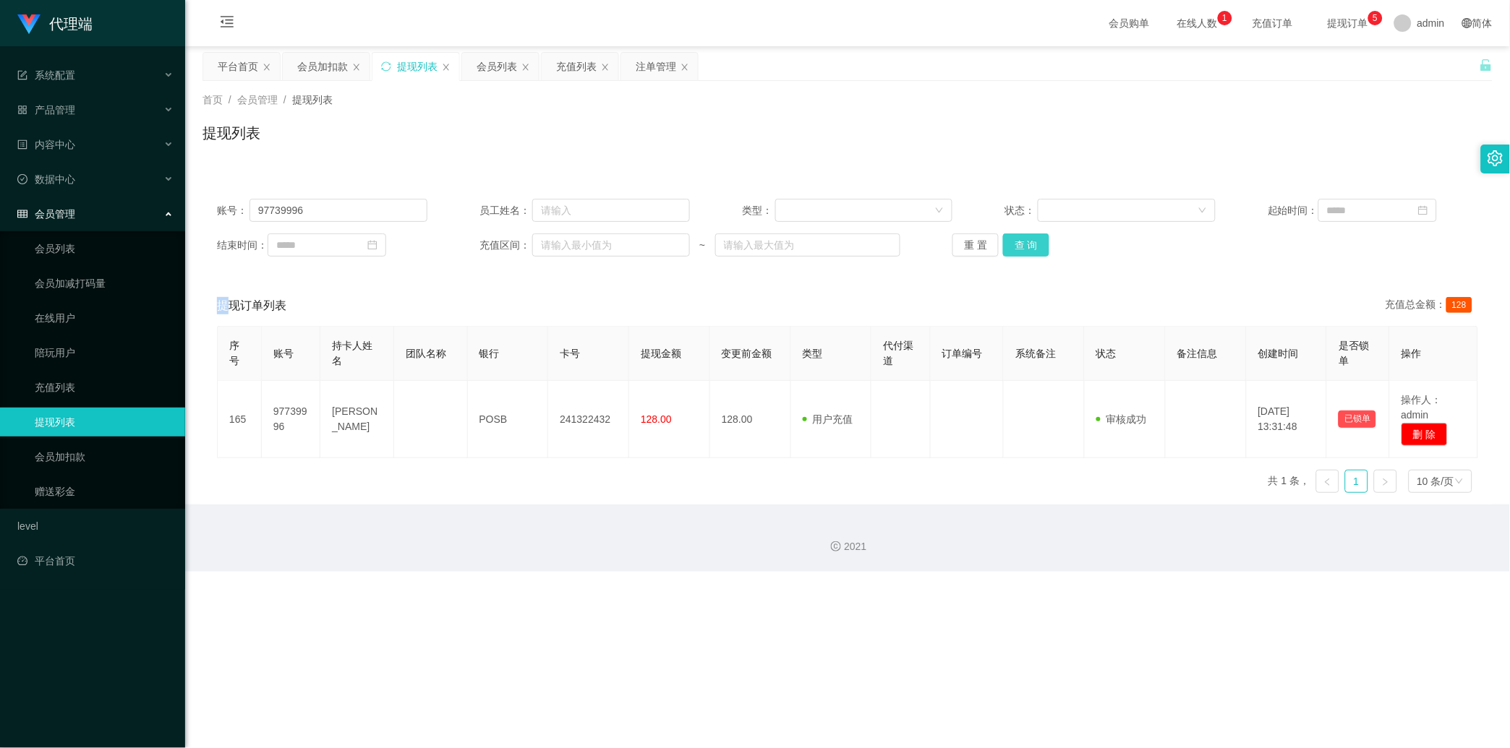
click at [539, 250] on div "重 置 查 询" at bounding box center [1057, 245] width 210 height 23
click at [539, 235] on button "查 询" at bounding box center [1026, 245] width 46 height 23
drag, startPoint x: 1033, startPoint y: 235, endPoint x: 1315, endPoint y: 106, distance: 310.3
click at [539, 235] on div "重 置 查 询" at bounding box center [1057, 245] width 210 height 23
click at [328, 69] on div "会员加扣款" at bounding box center [322, 66] width 51 height 27
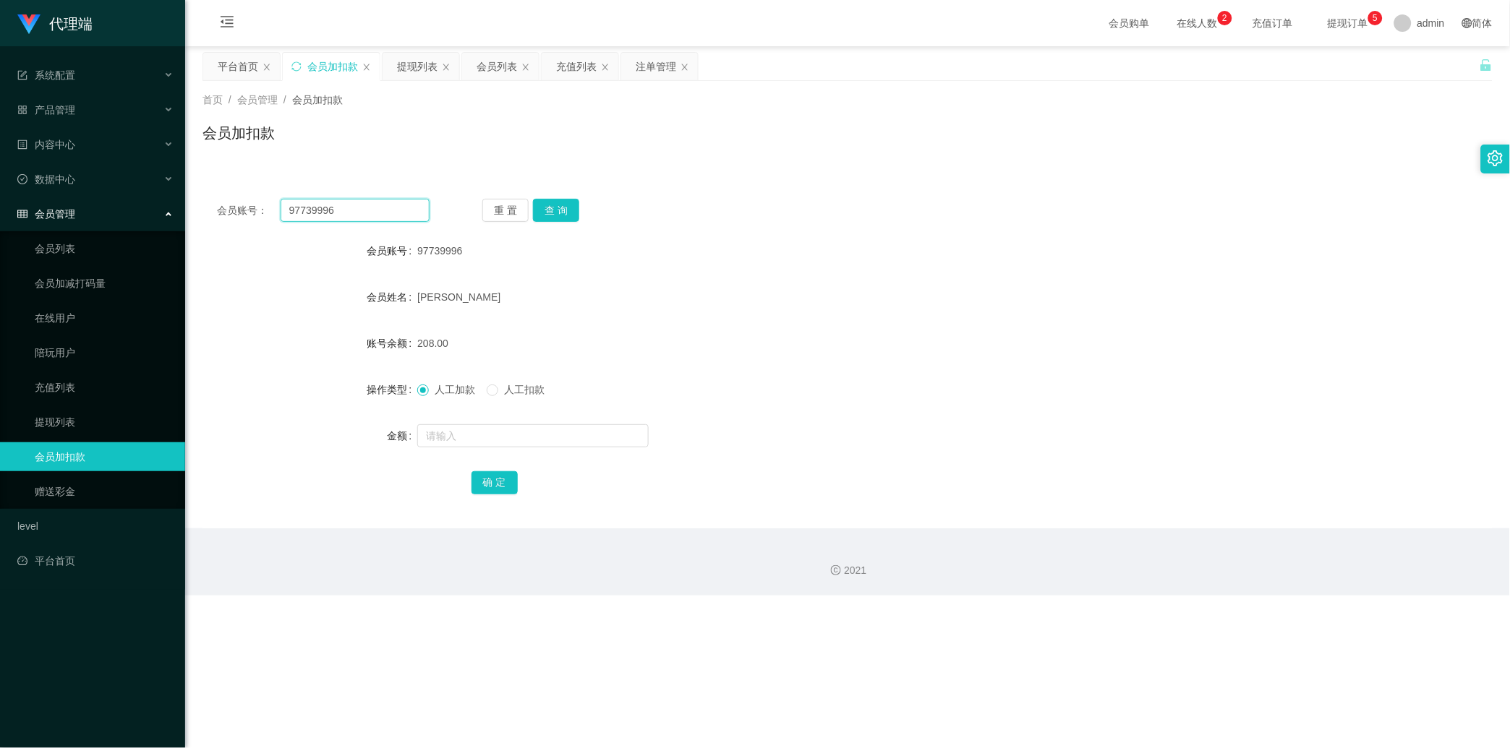
click at [327, 208] on input "97739996" at bounding box center [355, 210] width 149 height 23
paste input "82121540"
type input "82121540"
click at [539, 213] on button "查 询" at bounding box center [556, 210] width 46 height 23
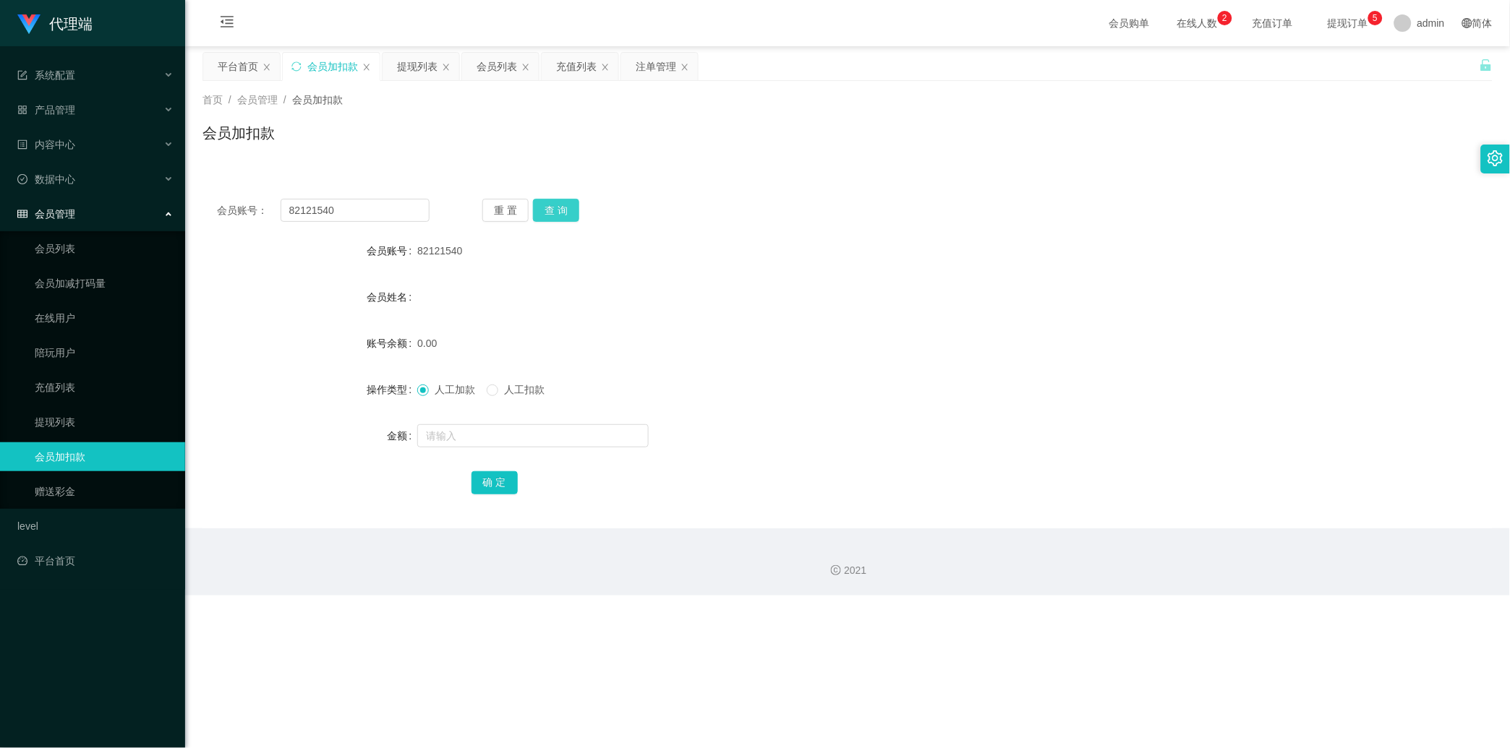
click at [539, 213] on button "查 询" at bounding box center [556, 210] width 46 height 23
click at [495, 437] on input "text" at bounding box center [532, 435] width 231 height 23
type input "88"
click at [490, 482] on button "确 定" at bounding box center [495, 483] width 46 height 23
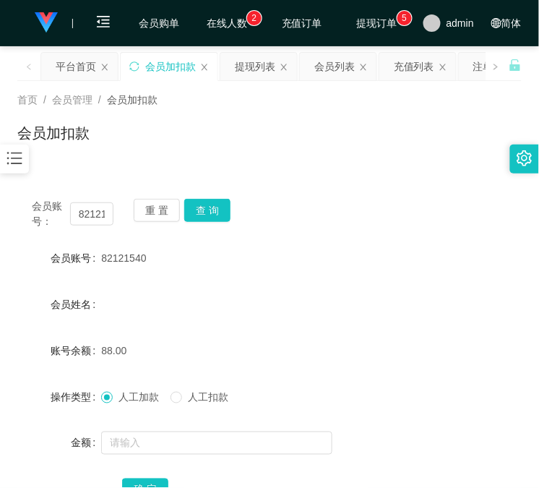
click at [211, 291] on div "会员姓名" at bounding box center [269, 304] width 505 height 29
click at [80, 214] on input "82121540" at bounding box center [91, 213] width 43 height 23
type input "VIP1"
click at [207, 228] on div "重 置 查 询" at bounding box center [175, 214] width 82 height 30
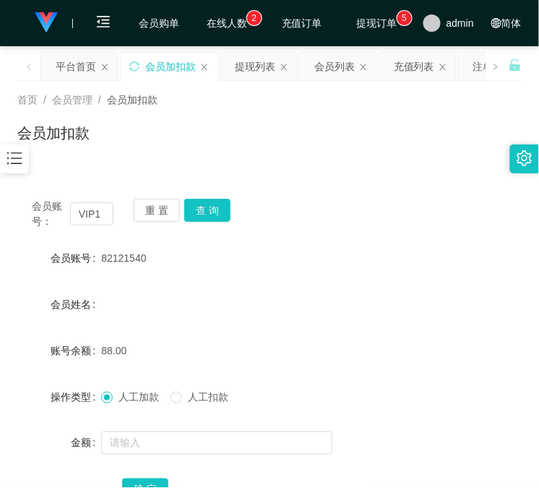
click at [207, 223] on div "重 置 查 询" at bounding box center [175, 214] width 82 height 30
click at [207, 208] on button "查 询" at bounding box center [207, 210] width 46 height 23
click at [207, 208] on button "查 询" at bounding box center [215, 210] width 62 height 23
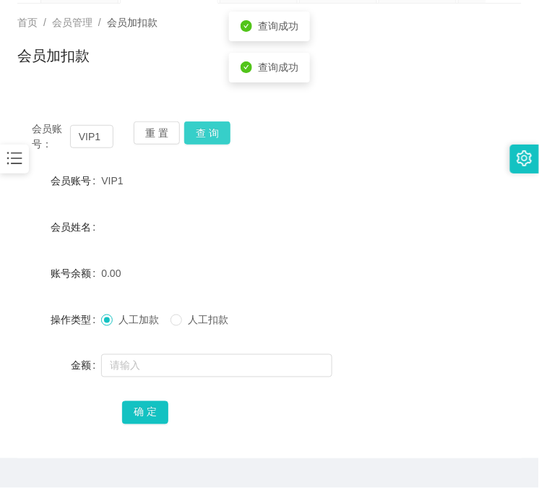
scroll to position [114, 0]
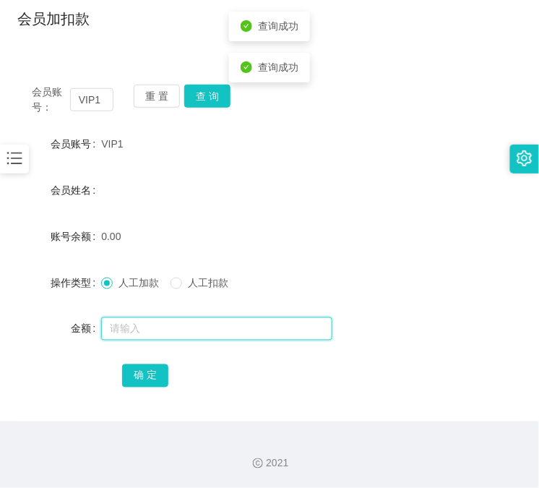
click at [147, 325] on input "text" at bounding box center [216, 328] width 231 height 23
type input "88"
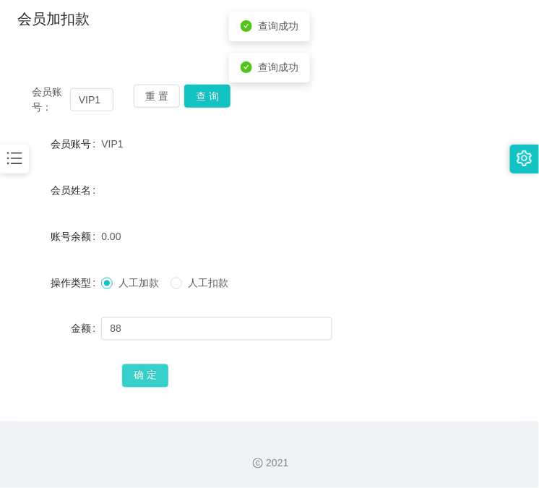
click at [130, 365] on button "确 定" at bounding box center [145, 375] width 46 height 23
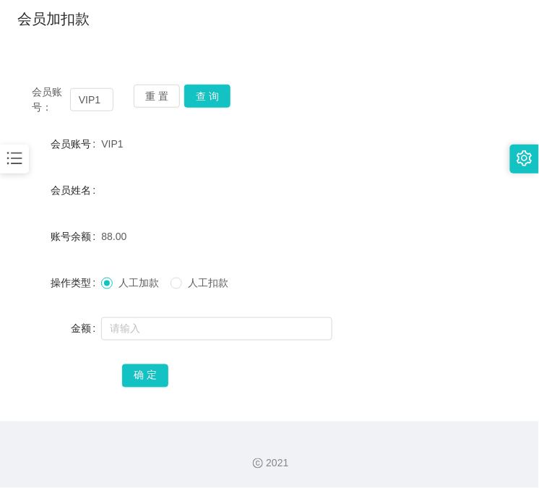
click at [392, 319] on div "金额" at bounding box center [269, 329] width 505 height 29
click at [230, 97] on div "会员账号： VIP1 重 置 查 询" at bounding box center [269, 100] width 505 height 30
click at [222, 98] on button "查 询" at bounding box center [207, 96] width 46 height 23
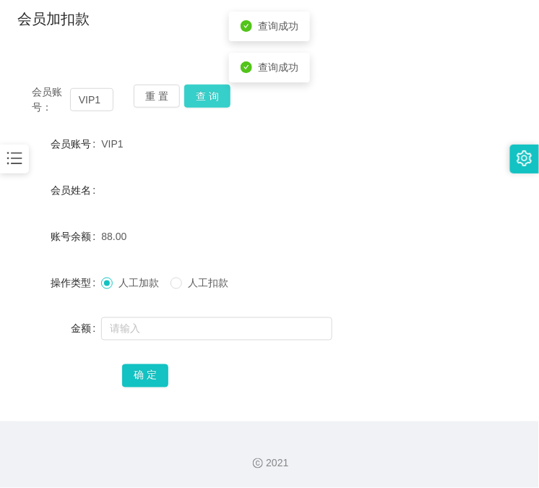
scroll to position [0, 0]
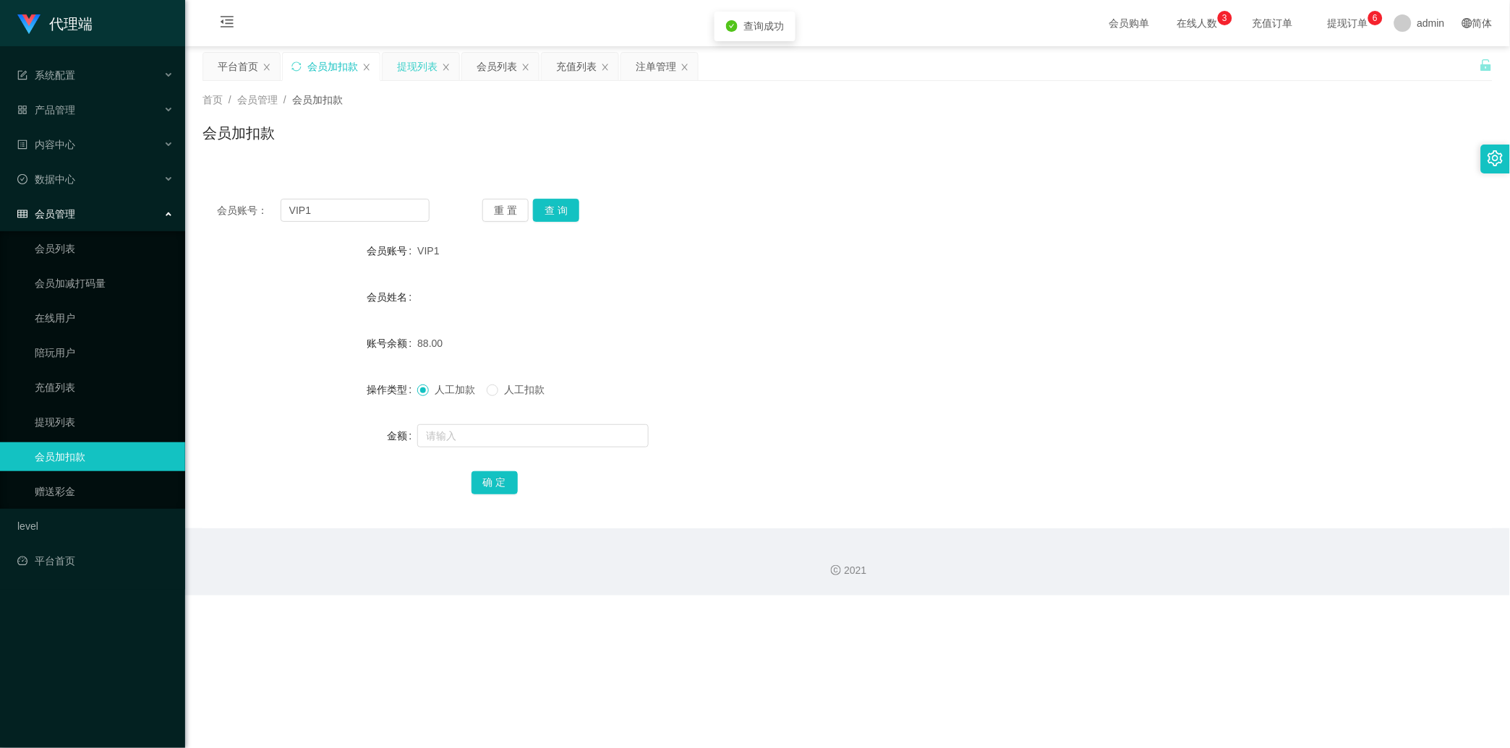
click at [410, 65] on div "提现列表" at bounding box center [417, 66] width 40 height 27
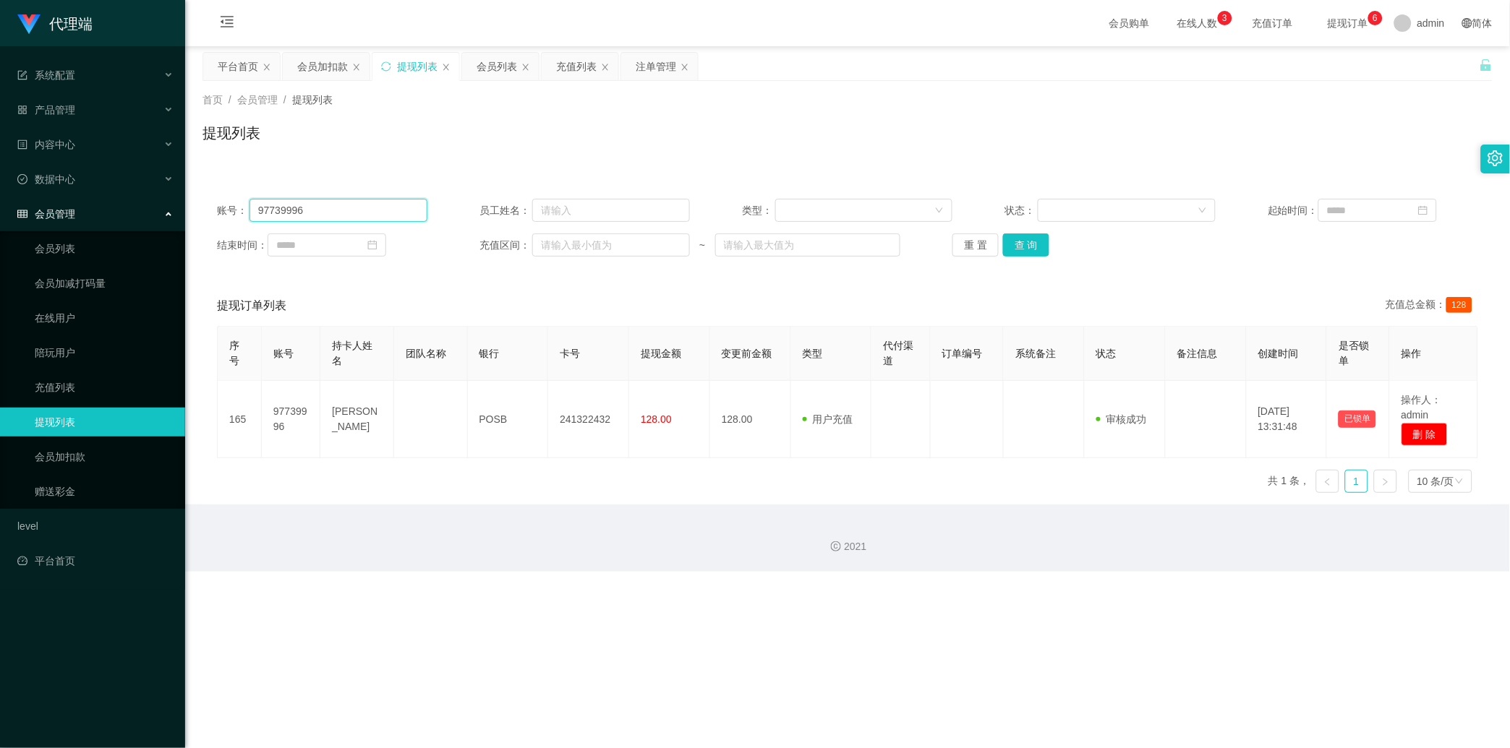
click at [381, 215] on input "97739996" at bounding box center [338, 210] width 178 height 23
click at [336, 210] on input "97739996" at bounding box center [338, 210] width 178 height 23
click at [539, 257] on div "账号： 97739996 员工姓名： 类型： 状态： 起始时间： 结束时间： 充值区间： ~ 重 置 查 询" at bounding box center [847, 227] width 1290 height 87
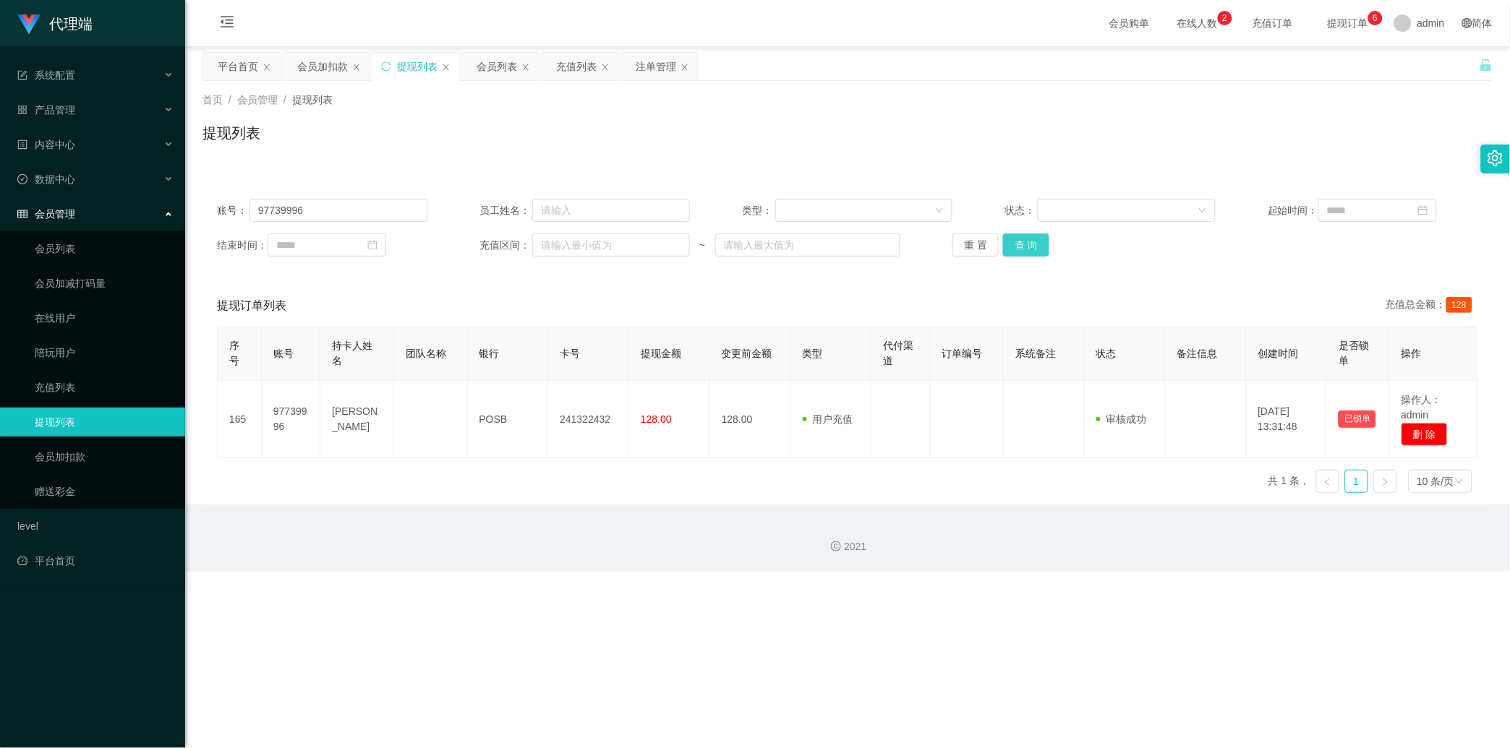
click at [539, 251] on button "查 询" at bounding box center [1026, 245] width 46 height 23
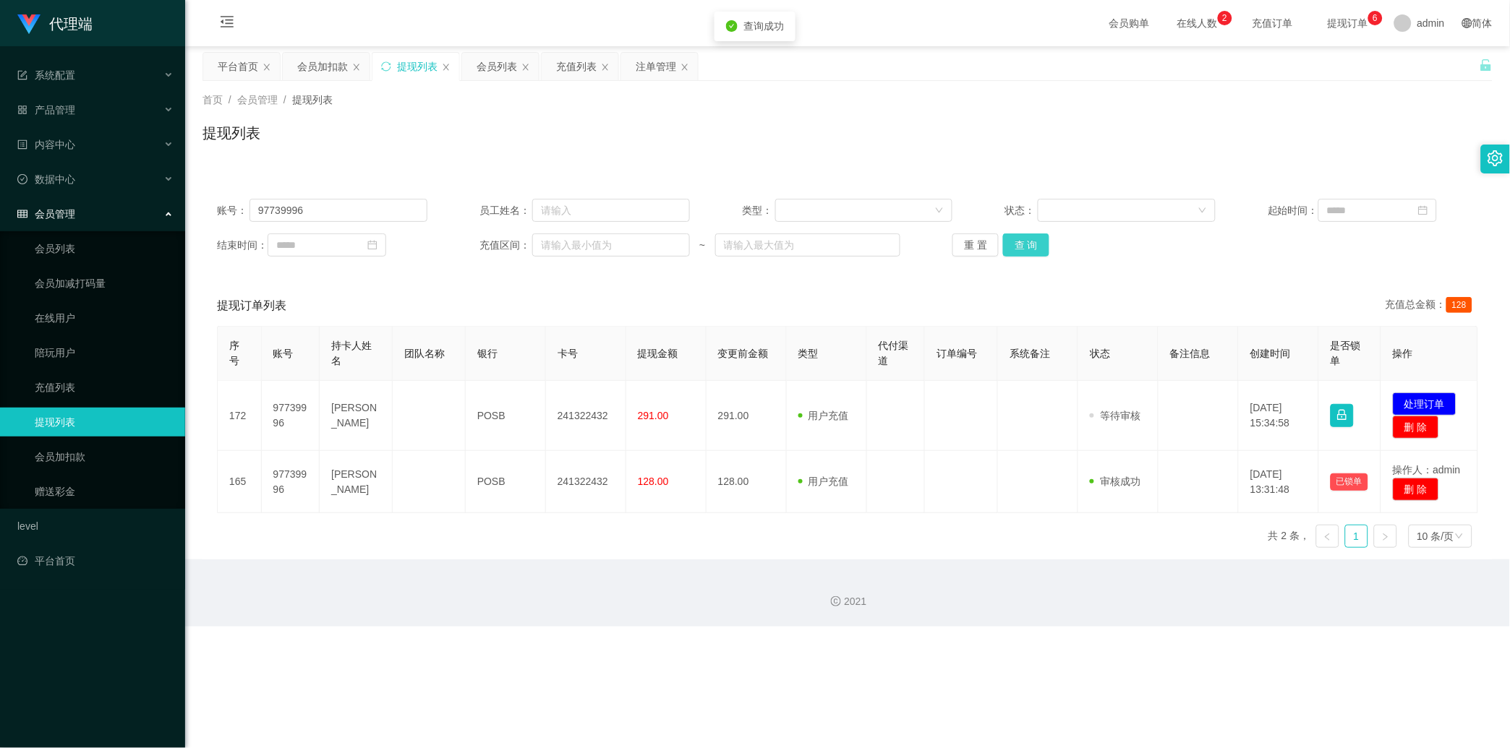
click at [539, 251] on button "查 询" at bounding box center [1026, 245] width 46 height 23
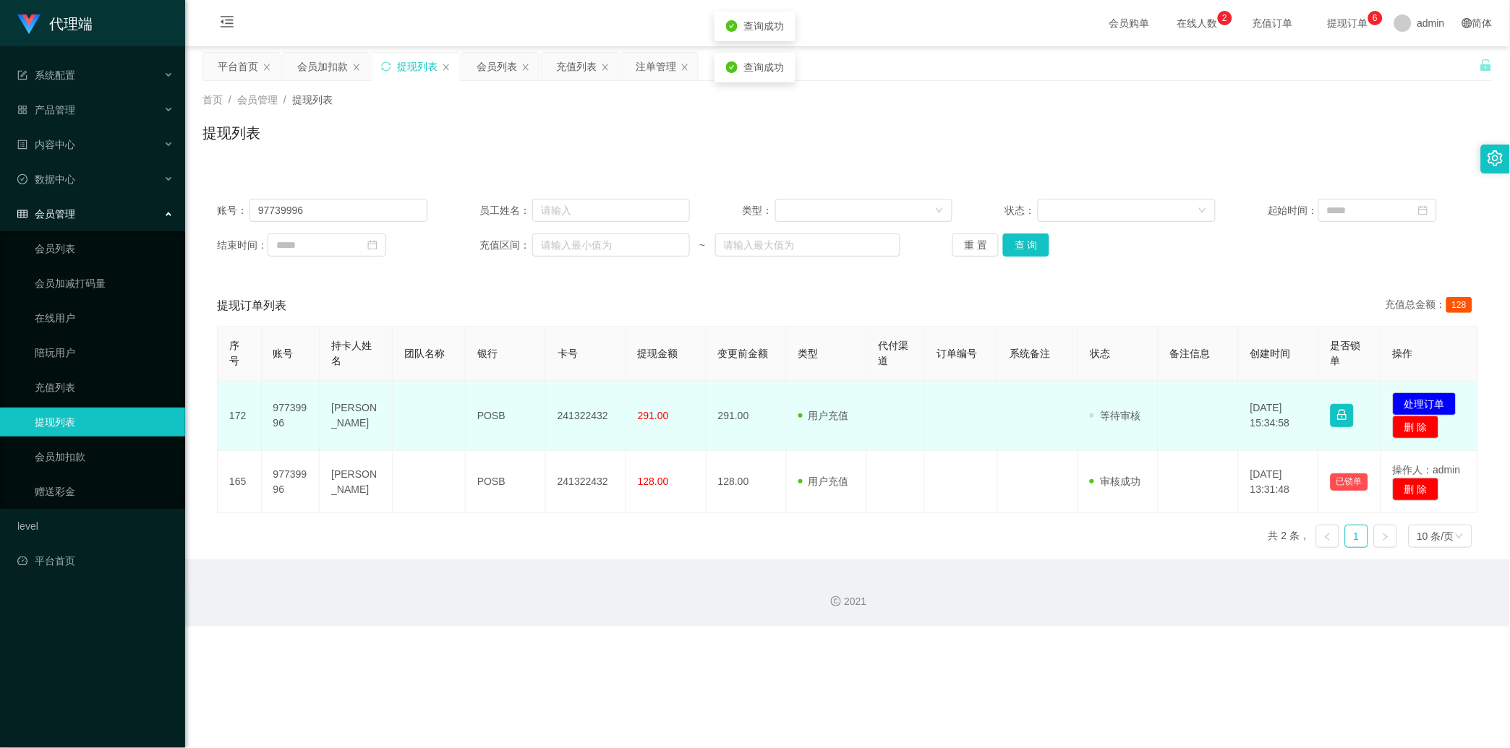
click at [539, 384] on td "241322432" at bounding box center [586, 416] width 80 height 70
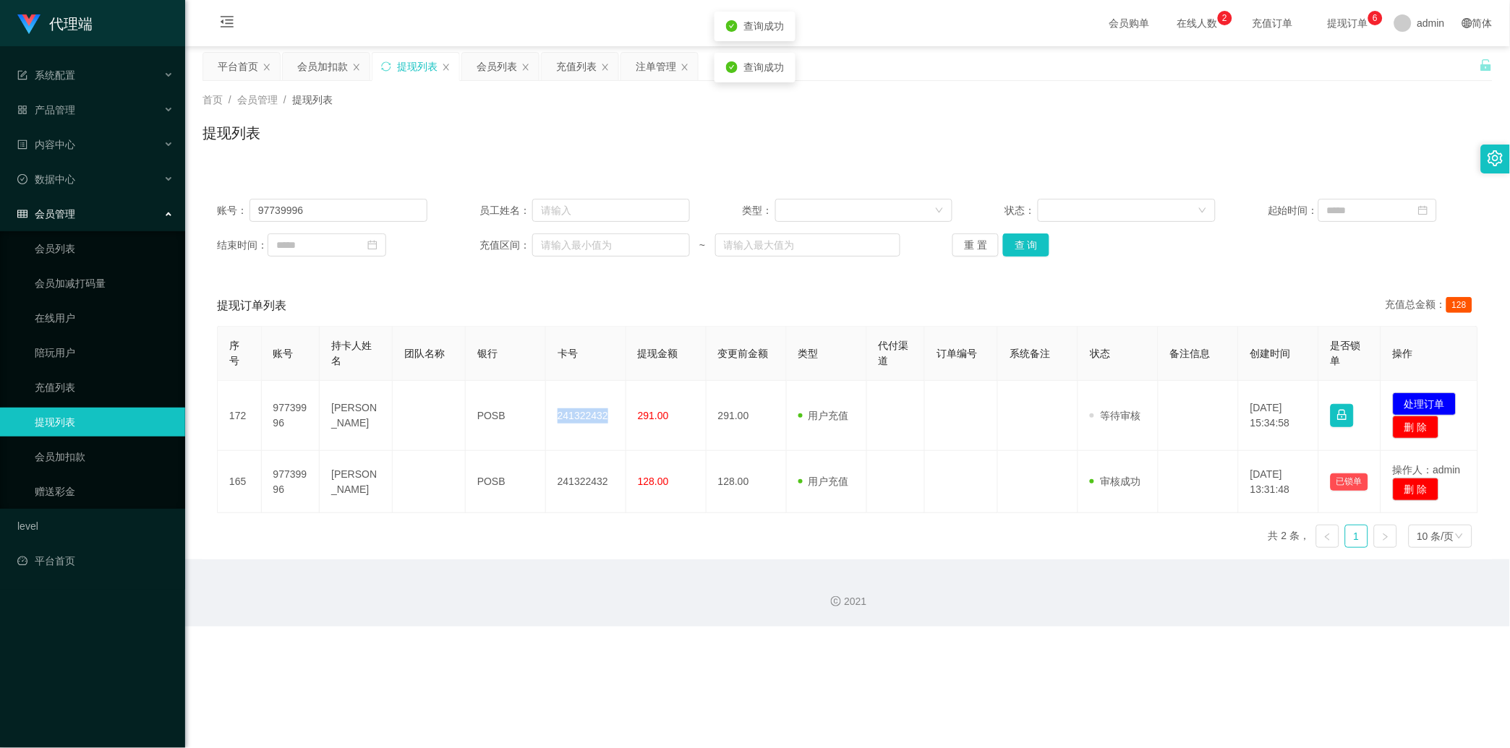
copy td "241322432"
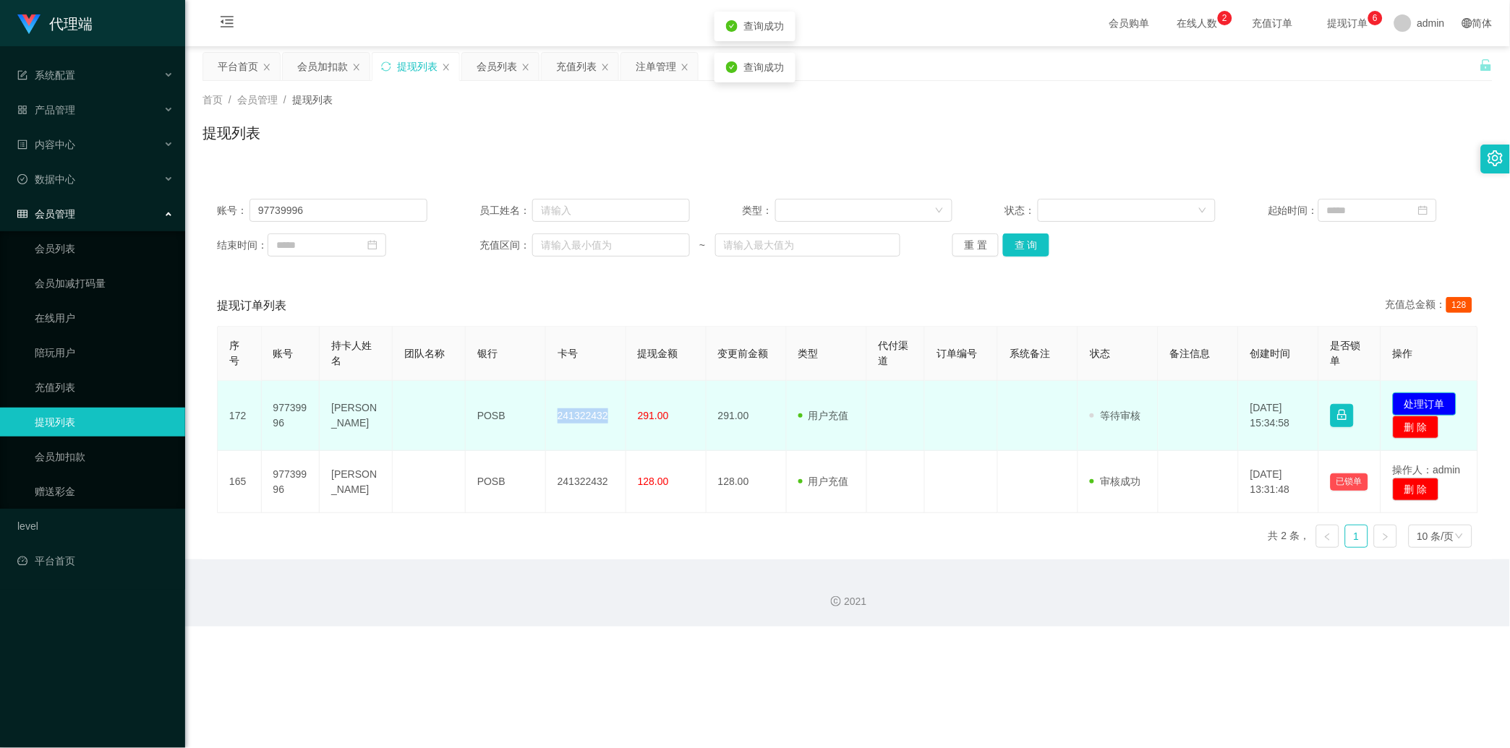
click at [539, 406] on button "处理订单" at bounding box center [1425, 404] width 64 height 23
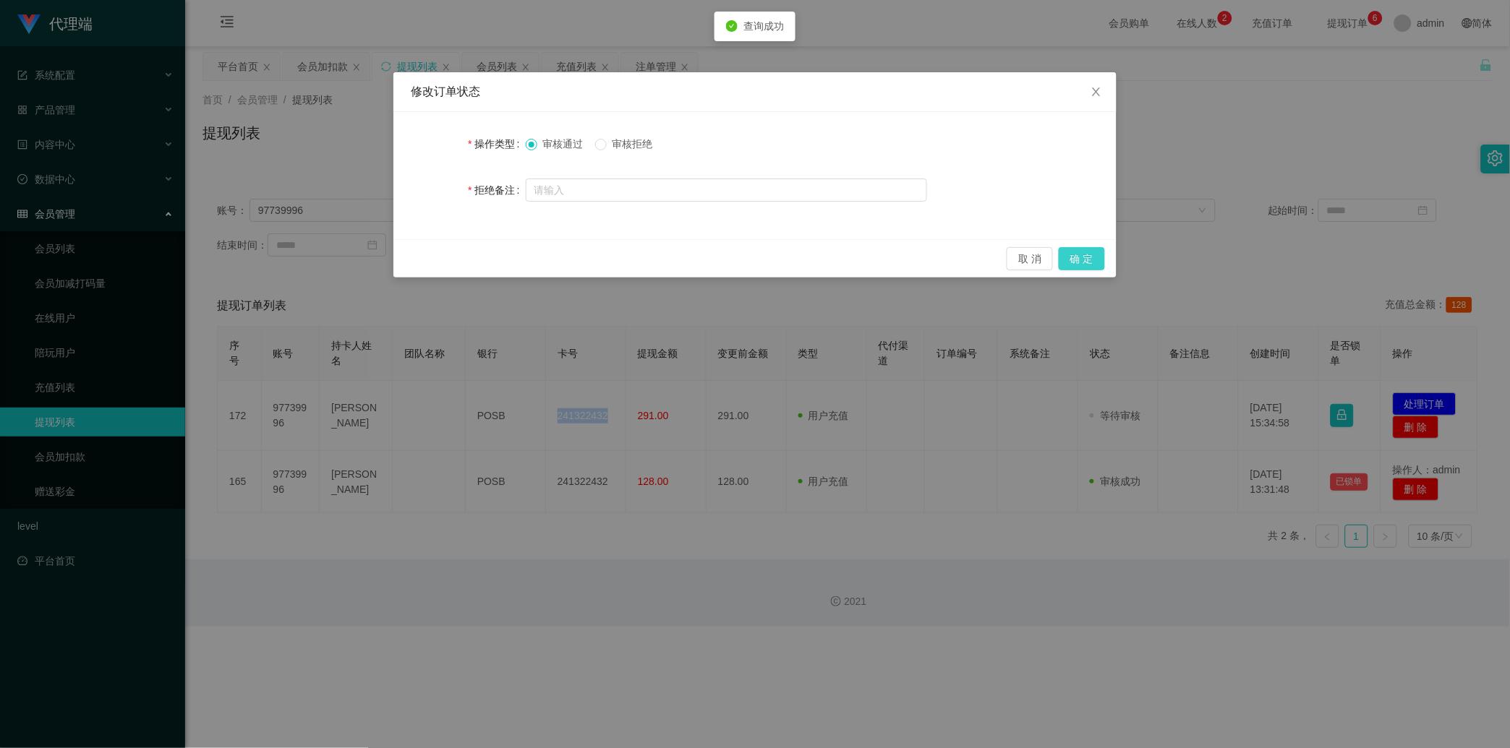
click at [539, 265] on button "确 定" at bounding box center [1082, 258] width 46 height 23
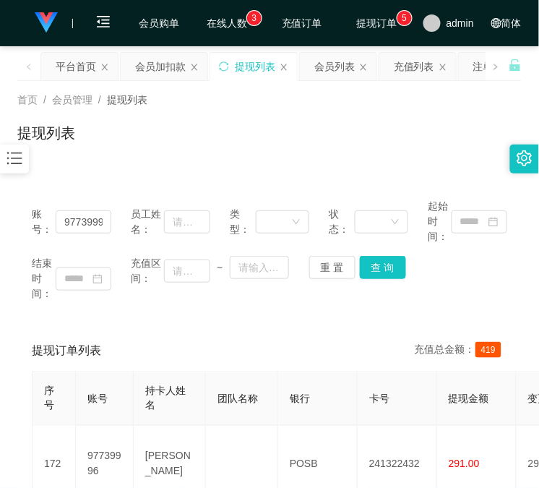
click at [221, 299] on div "结束时间： 充值区间： ~ 重 置 查 询" at bounding box center [270, 279] width 476 height 46
click at [159, 72] on div "会员加扣款" at bounding box center [160, 66] width 51 height 27
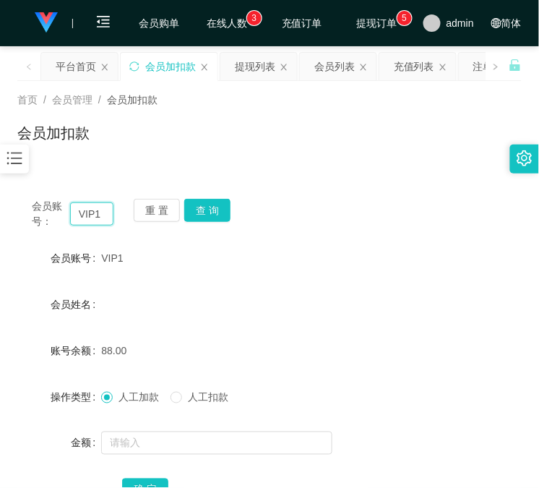
click at [85, 214] on input "VIP1" at bounding box center [91, 213] width 43 height 23
paste input "82121540"
type input "82121540"
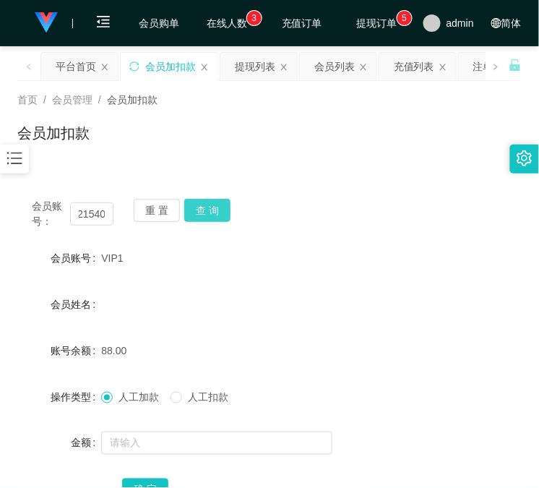
click at [202, 208] on button "查 询" at bounding box center [207, 210] width 46 height 23
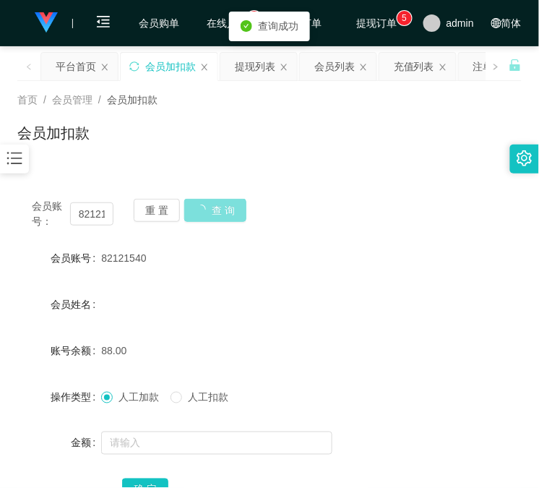
click at [202, 208] on div "重 置 查 询" at bounding box center [175, 214] width 82 height 30
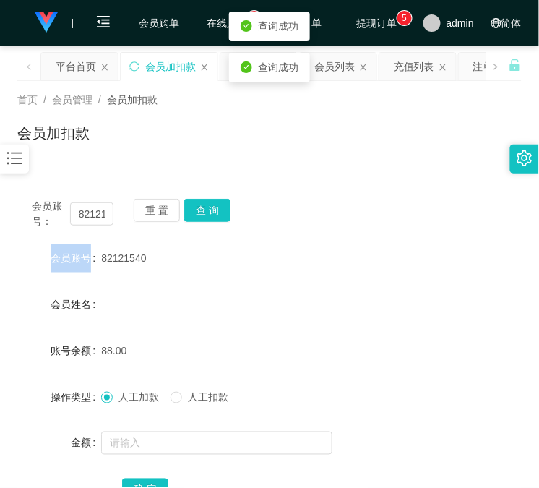
scroll to position [114, 0]
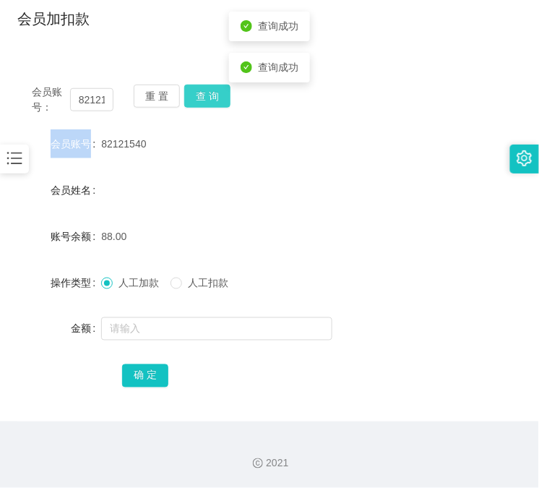
click at [213, 102] on button "查 询" at bounding box center [207, 96] width 46 height 23
click at [213, 102] on div "会员账号： 82121540 重 置 查 询" at bounding box center [269, 100] width 505 height 30
click at [213, 102] on button "查 询" at bounding box center [207, 96] width 46 height 23
click at [197, 104] on button "查 询" at bounding box center [207, 96] width 46 height 23
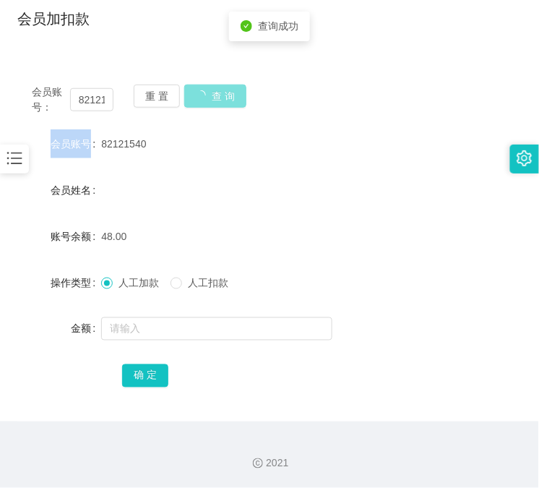
click at [197, 104] on div "重 置 查 询" at bounding box center [175, 100] width 82 height 30
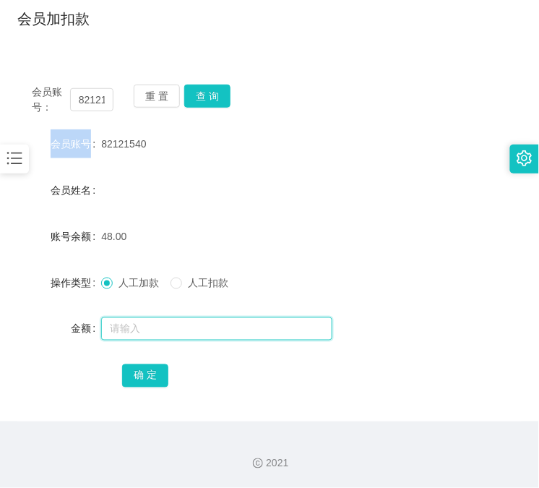
click at [203, 324] on input "text" at bounding box center [216, 328] width 231 height 23
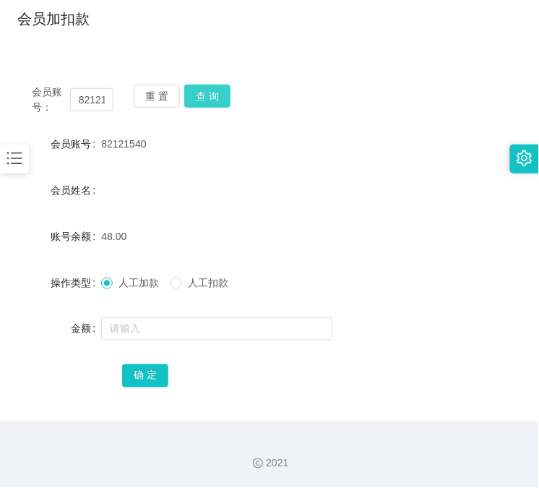
click at [208, 95] on button "查 询" at bounding box center [207, 96] width 46 height 23
drag, startPoint x: 357, startPoint y: 134, endPoint x: 268, endPoint y: 206, distance: 114.1
click at [359, 138] on div "82121540" at bounding box center [248, 143] width 294 height 29
click at [221, 95] on button "查 询" at bounding box center [207, 96] width 46 height 23
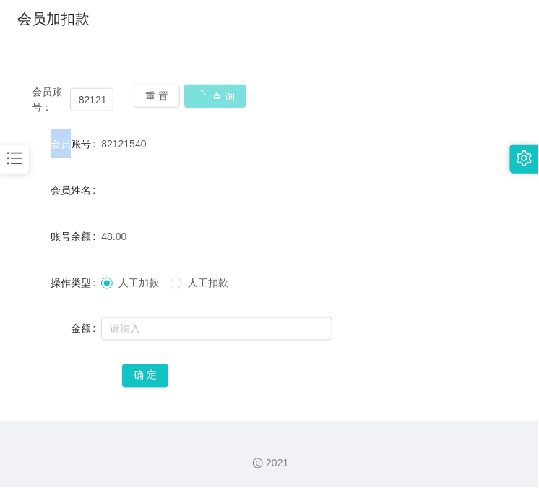
click at [221, 95] on div "会员账号： 82121540 重 置 查 询" at bounding box center [269, 100] width 505 height 30
click at [221, 97] on button "查 询" at bounding box center [207, 96] width 46 height 23
drag, startPoint x: 139, startPoint y: 45, endPoint x: 179, endPoint y: 70, distance: 47.8
click at [139, 45] on div "首页 / 会员管理 / 会员加扣款 / 会员加扣款" at bounding box center [269, 10] width 539 height 86
click at [197, 98] on button "查 询" at bounding box center [207, 96] width 46 height 23
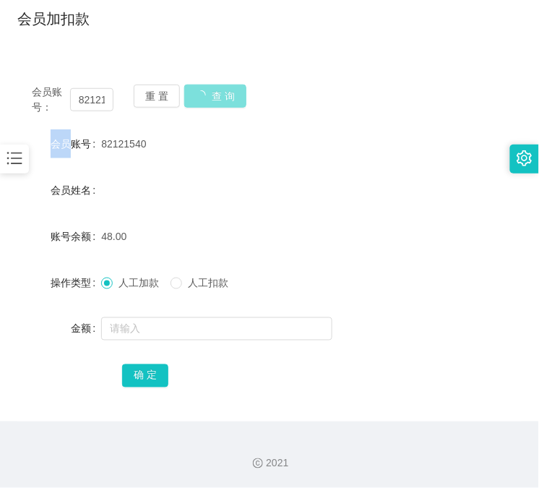
click at [197, 98] on div "重 置 查 询" at bounding box center [175, 100] width 82 height 30
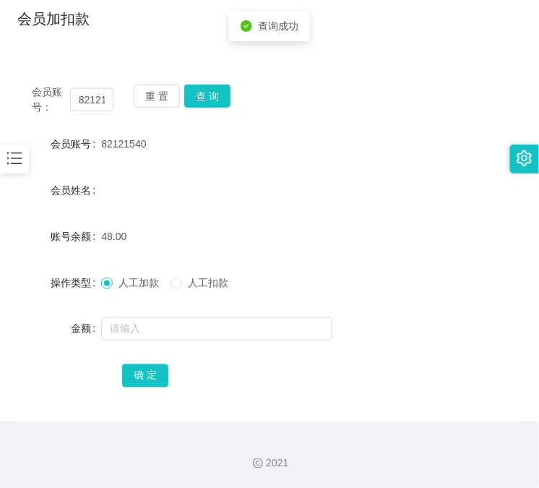
click at [208, 85] on div "会员账号： 82121540 重 置 查 询 会员账号 82121540 会员姓名 账号余额 48.00 操作类型 人工加款 人工扣款 金额 确 定" at bounding box center [269, 245] width 505 height 351
click at [208, 89] on button "查 询" at bounding box center [207, 96] width 46 height 23
click at [208, 89] on div "重 置 查 询" at bounding box center [175, 100] width 82 height 30
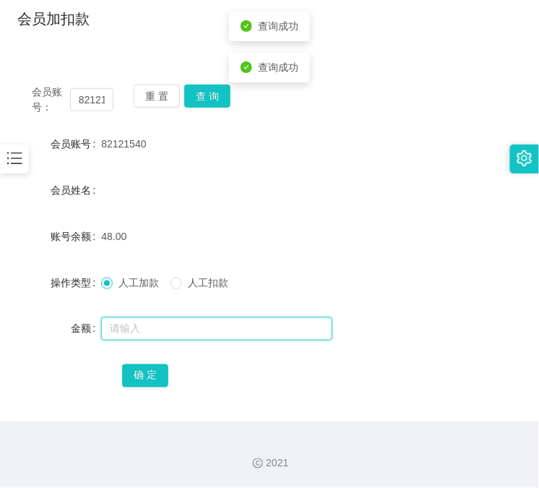
click at [161, 323] on input "text" at bounding box center [216, 328] width 231 height 23
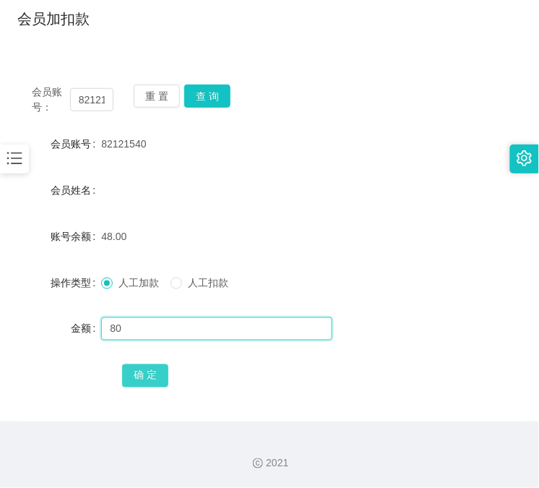
type input "80"
click at [143, 372] on button "确 定" at bounding box center [145, 375] width 46 height 23
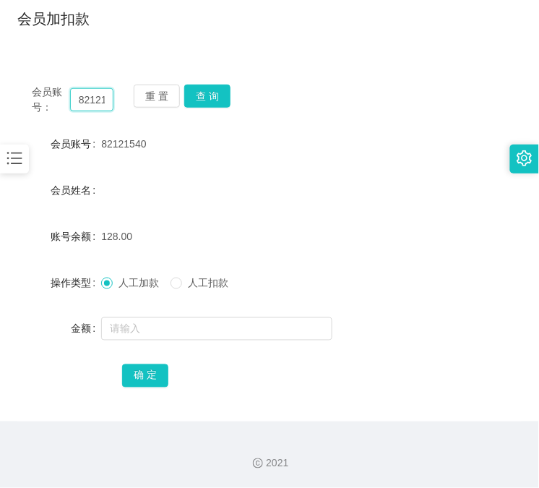
click at [89, 97] on input "82121540" at bounding box center [91, 99] width 43 height 23
paste input "943880"
click at [224, 93] on button "查 询" at bounding box center [207, 96] width 46 height 23
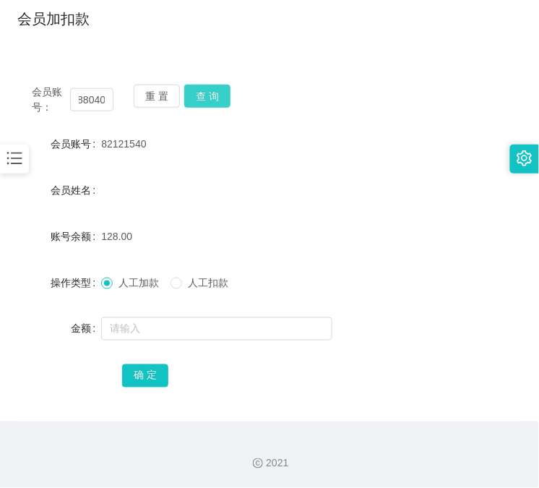
scroll to position [0, 0]
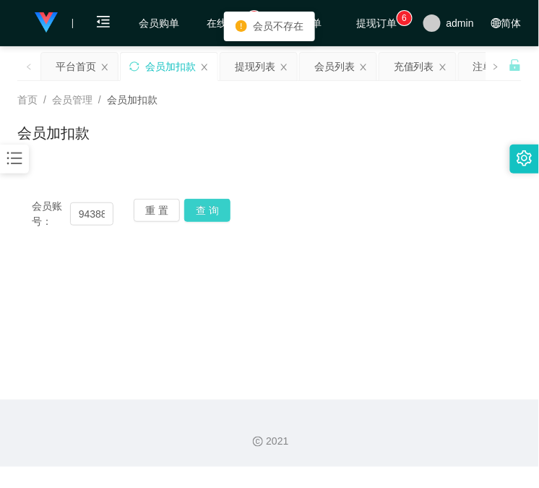
click at [224, 93] on div "首页 / 会员管理 / 会员加扣款 /" at bounding box center [269, 100] width 505 height 15
click at [106, 210] on input "94388040" at bounding box center [91, 213] width 43 height 23
click at [105, 208] on input "94388040" at bounding box center [91, 213] width 43 height 23
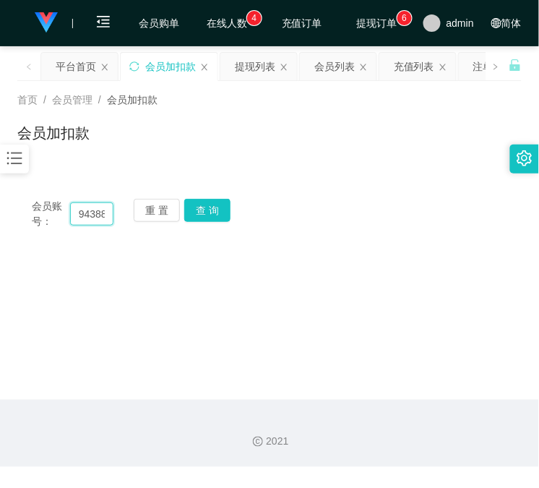
type input "v"
type input "VIP1"
click at [220, 208] on button "查 询" at bounding box center [207, 210] width 46 height 23
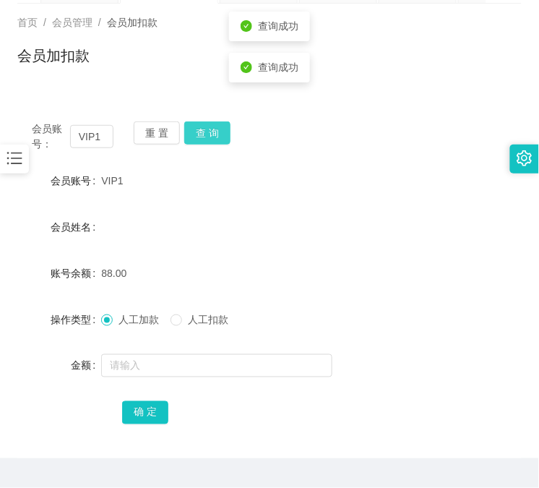
scroll to position [114, 0]
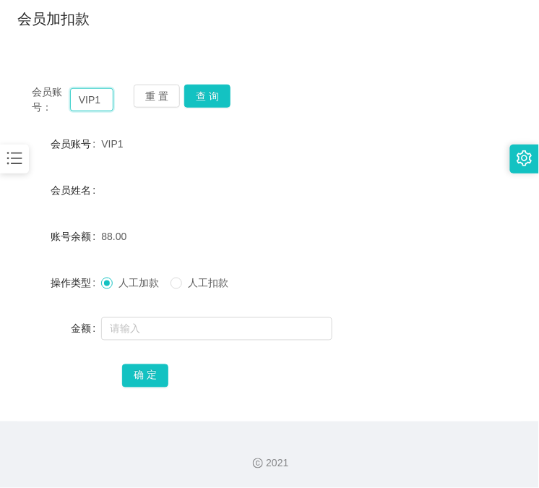
click at [89, 107] on input "VIP1" at bounding box center [91, 99] width 43 height 23
click at [350, 276] on div "人工加款 人工扣款" at bounding box center [248, 282] width 294 height 29
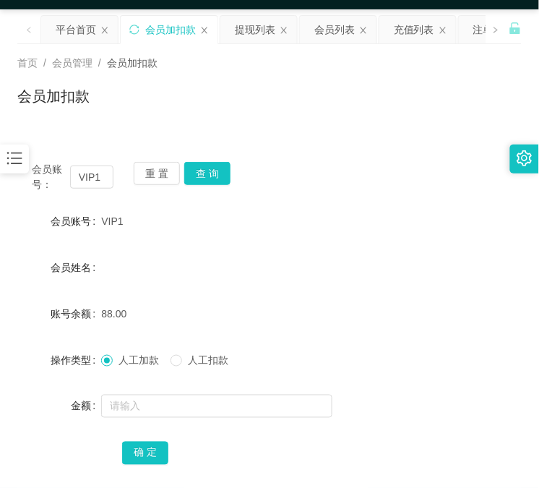
scroll to position [0, 0]
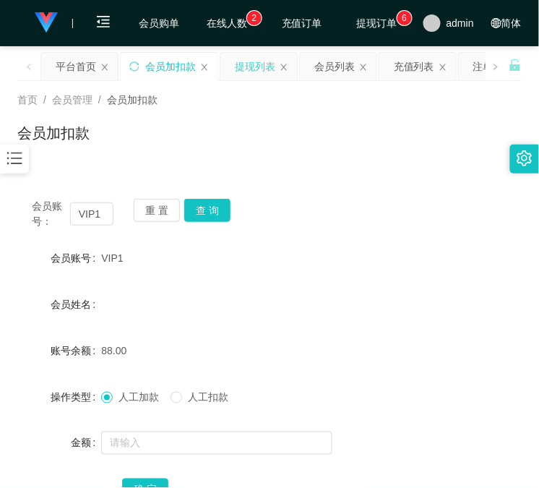
click at [239, 67] on div "提现列表" at bounding box center [255, 66] width 40 height 27
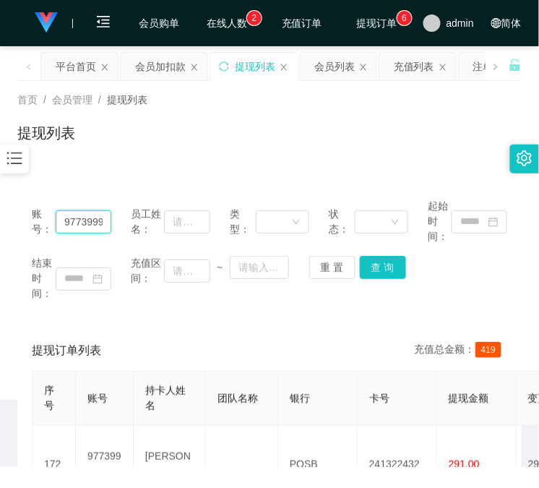
click at [104, 224] on input "97739996" at bounding box center [84, 221] width 56 height 23
click at [103, 224] on input "97739996" at bounding box center [84, 221] width 56 height 23
paste input "82121540"
type input "82121540"
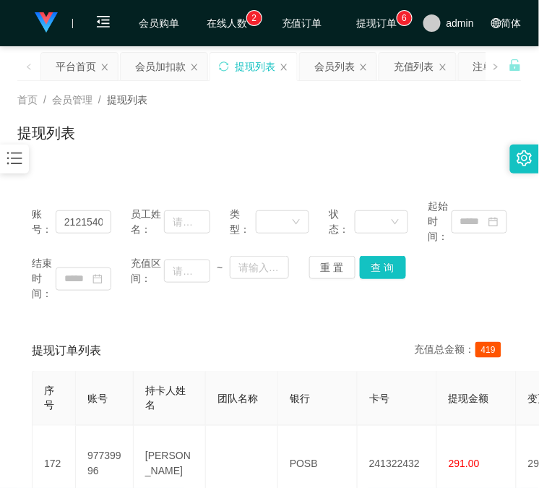
click at [404, 276] on div "结束时间： 充值区间： ~ 重 置 查 询" at bounding box center [270, 279] width 476 height 46
click at [399, 271] on button "查 询" at bounding box center [383, 267] width 46 height 23
click at [398, 271] on div "结束时间： 充值区间： ~ 重 置 查 询" at bounding box center [270, 279] width 476 height 46
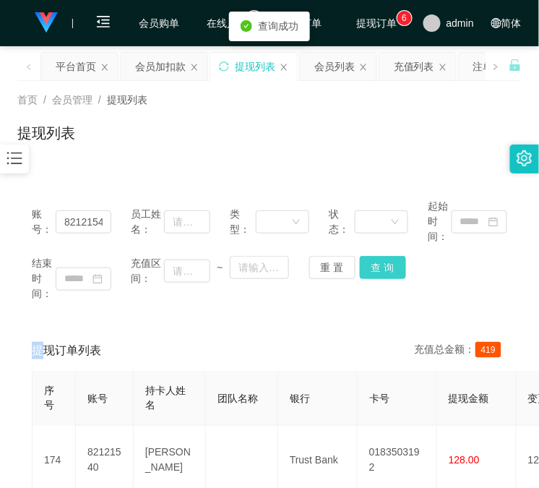
click at [398, 271] on button "查 询" at bounding box center [383, 267] width 46 height 23
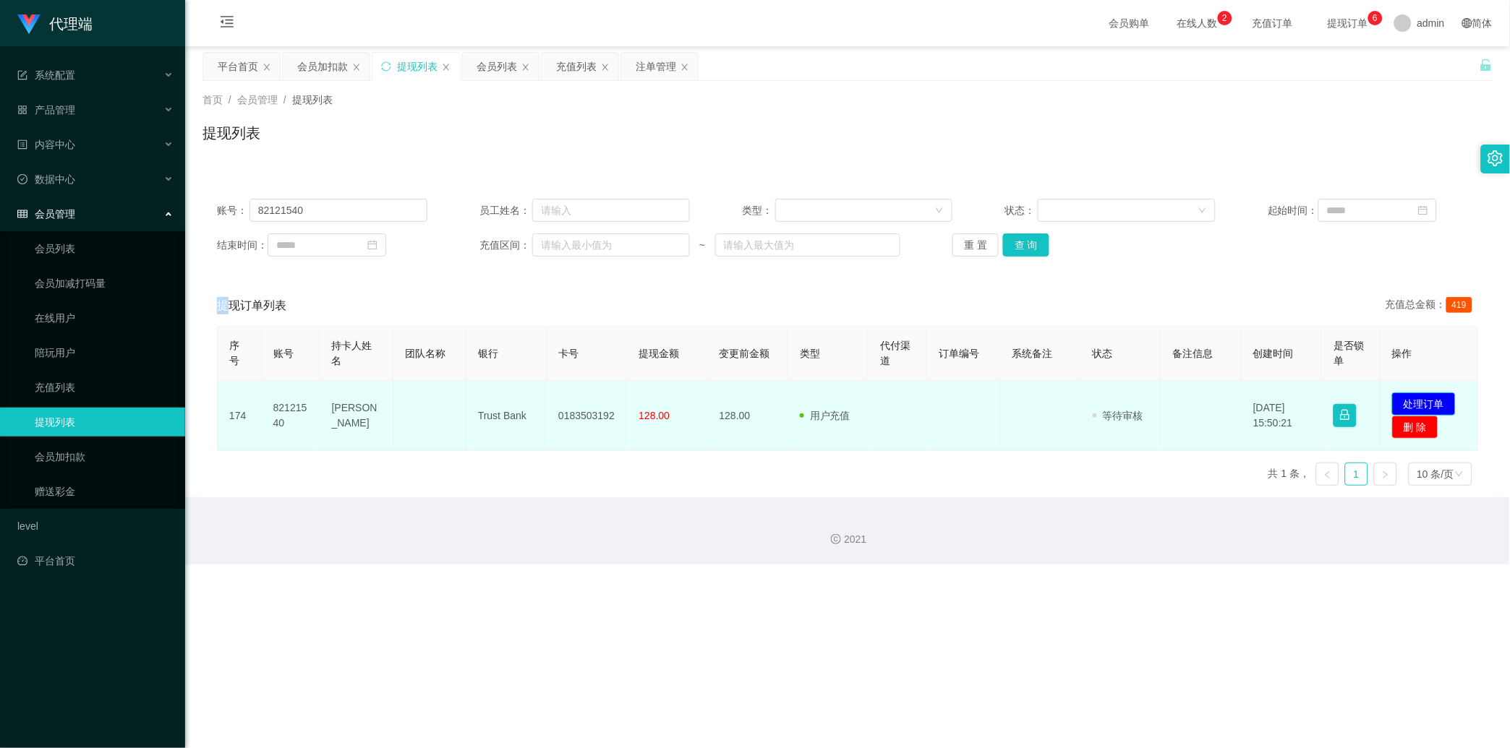
click at [539, 401] on button "处理订单" at bounding box center [1424, 404] width 64 height 23
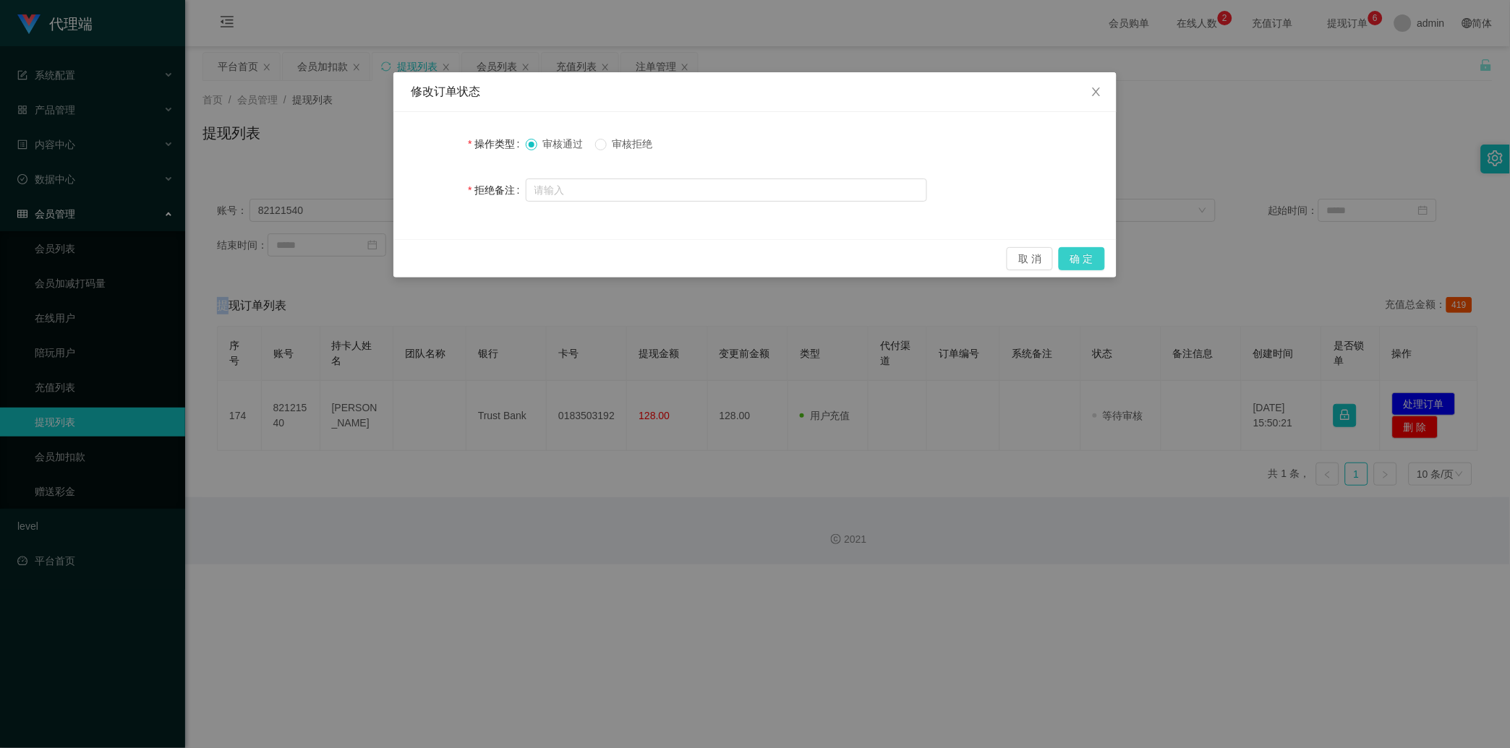
click at [539, 255] on button "确 定" at bounding box center [1082, 258] width 46 height 23
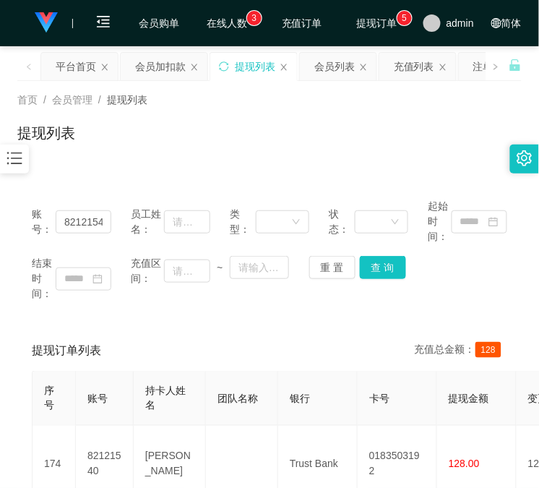
click at [182, 336] on div "提现订单列表 充值总金额： 128" at bounding box center [270, 350] width 476 height 40
click at [160, 71] on div "会员加扣款" at bounding box center [160, 66] width 51 height 27
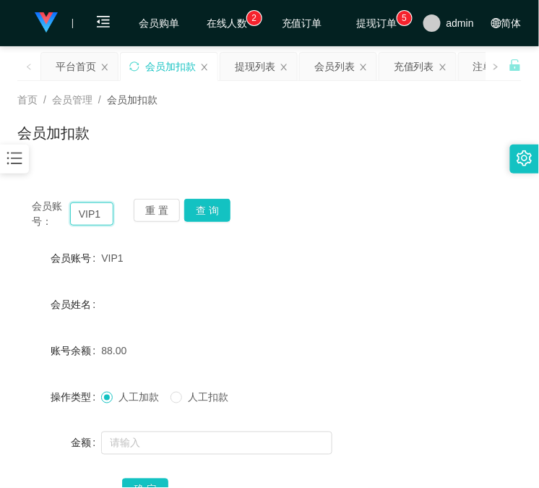
click at [82, 204] on input "VIP1" at bounding box center [91, 213] width 43 height 23
click at [217, 212] on button "查 询" at bounding box center [207, 210] width 46 height 23
click at [217, 212] on div "会员账号： VIP1 重 置 查 询" at bounding box center [269, 214] width 505 height 30
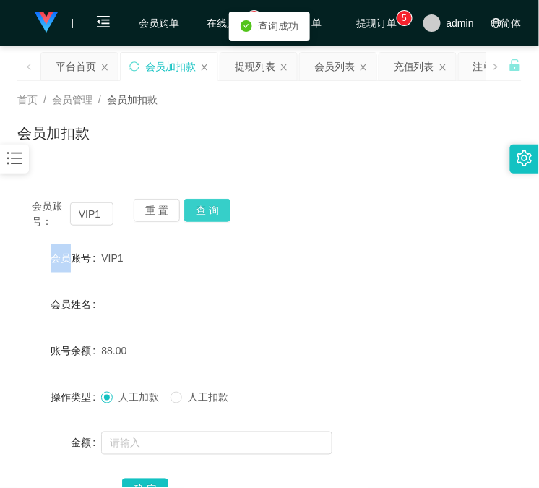
click at [217, 212] on button "查 询" at bounding box center [207, 210] width 46 height 23
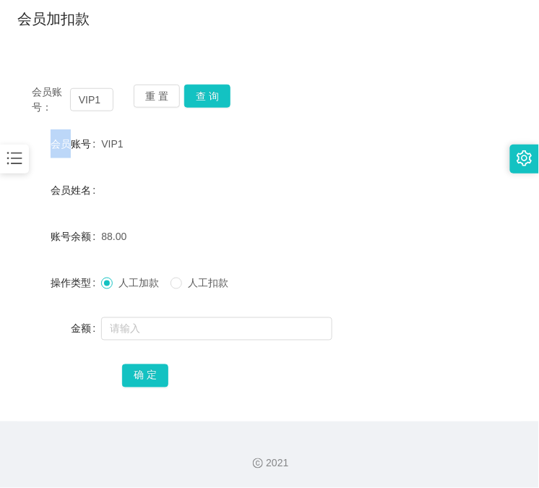
drag, startPoint x: 337, startPoint y: 190, endPoint x: 259, endPoint y: 206, distance: 79.7
click at [337, 190] on div "会员姓名" at bounding box center [269, 190] width 505 height 29
click at [220, 90] on button "查 询" at bounding box center [207, 96] width 46 height 23
click at [220, 90] on button "查 询" at bounding box center [215, 96] width 62 height 23
click at [220, 90] on button "查 询" at bounding box center [207, 96] width 46 height 23
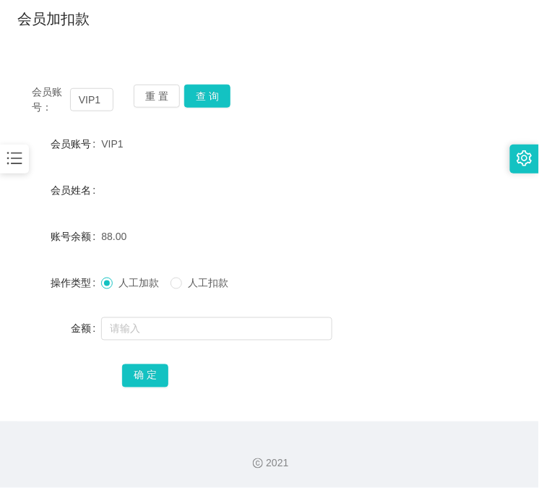
drag, startPoint x: 410, startPoint y: 221, endPoint x: 160, endPoint y: 148, distance: 260.7
click at [396, 218] on form "会员账号 VIP1 会员姓名 账号余额 88.00 操作类型 人工加款 人工扣款 金额 确 定" at bounding box center [269, 259] width 505 height 260
click at [221, 99] on button "查 询" at bounding box center [207, 96] width 46 height 23
click at [221, 99] on div "会员账号： VIP1 重 置 查 询" at bounding box center [269, 100] width 505 height 30
drag, startPoint x: 356, startPoint y: 85, endPoint x: 240, endPoint y: 155, distance: 135.3
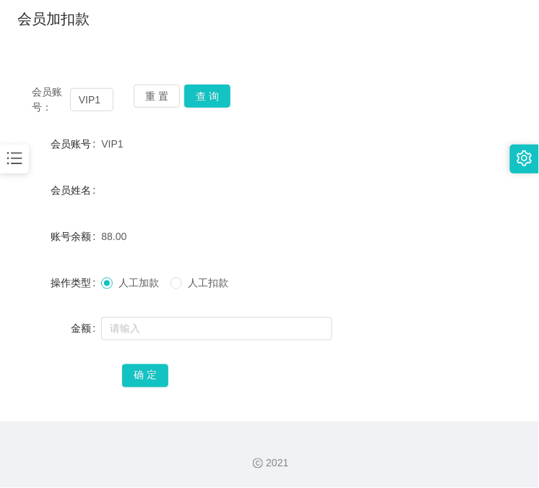
click at [356, 88] on div "会员账号： VIP1 重 置 查 询" at bounding box center [269, 100] width 505 height 30
click at [213, 103] on button "查 询" at bounding box center [207, 96] width 46 height 23
click at [212, 82] on div "会员账号： VIP1 重 置 查 询 会员账号 VIP1 会员姓名 账号余额 88.00 操作类型 人工加款 人工扣款 金额 确 定" at bounding box center [269, 245] width 505 height 351
click at [212, 88] on button "查 询" at bounding box center [207, 96] width 46 height 23
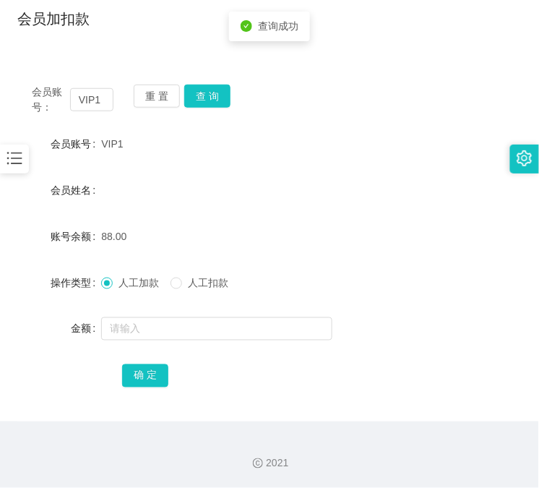
click at [275, 179] on div "会员姓名" at bounding box center [269, 190] width 505 height 29
drag, startPoint x: 316, startPoint y: 101, endPoint x: 189, endPoint y: 192, distance: 156.1
click at [316, 101] on div "会员账号： VIP1 重 置 查 询" at bounding box center [269, 100] width 505 height 30
click at [215, 85] on button "查 询" at bounding box center [207, 96] width 46 height 23
click at [215, 85] on div "会员账号： VIP1 重 置 查 询" at bounding box center [269, 100] width 505 height 30
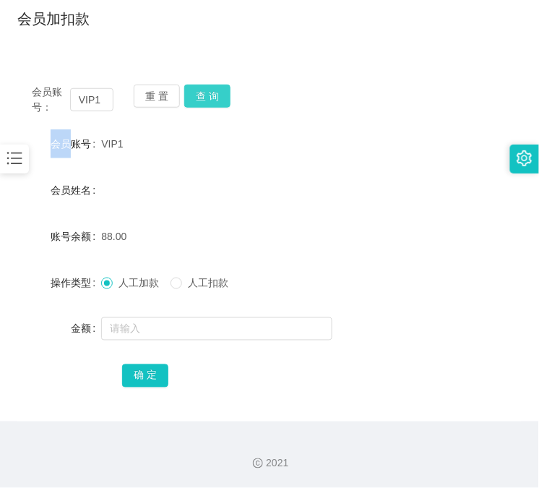
click at [215, 85] on button "查 询" at bounding box center [207, 96] width 46 height 23
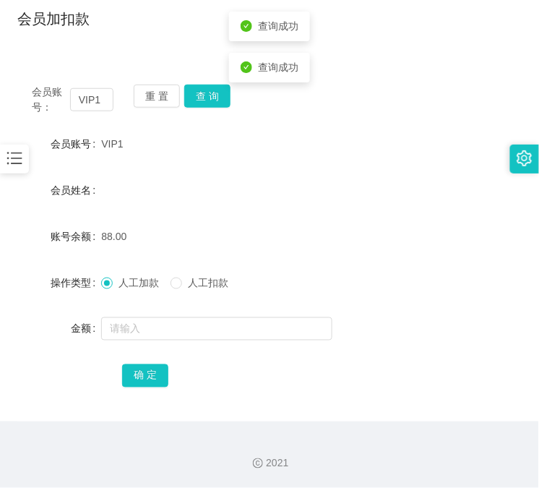
drag, startPoint x: 192, startPoint y: 186, endPoint x: 175, endPoint y: 0, distance: 186.6
click at [191, 184] on div "会员姓名" at bounding box center [269, 190] width 505 height 29
click at [312, 82] on div "会员账号： VIP1 重 置 查 询 会员账号 VIP1 会员姓名 账号余额 88.00 操作类型 人工加款 人工扣款 金额 确 定" at bounding box center [269, 245] width 505 height 351
drag, startPoint x: 354, startPoint y: 112, endPoint x: 291, endPoint y: 113, distance: 62.9
click at [354, 112] on div "会员账号： VIP1 重 置 查 询" at bounding box center [269, 100] width 505 height 30
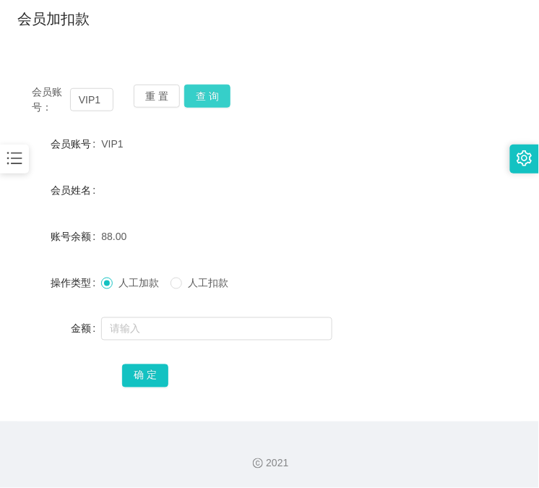
click at [225, 94] on button "查 询" at bounding box center [207, 96] width 46 height 23
click at [225, 94] on div "会员账号： VIP1 重 置 查 询" at bounding box center [269, 100] width 505 height 30
click at [230, 150] on div "VIP1" at bounding box center [248, 143] width 294 height 29
drag, startPoint x: 337, startPoint y: 132, endPoint x: 218, endPoint y: 155, distance: 121.5
click at [340, 134] on div "VIP1" at bounding box center [248, 143] width 294 height 29
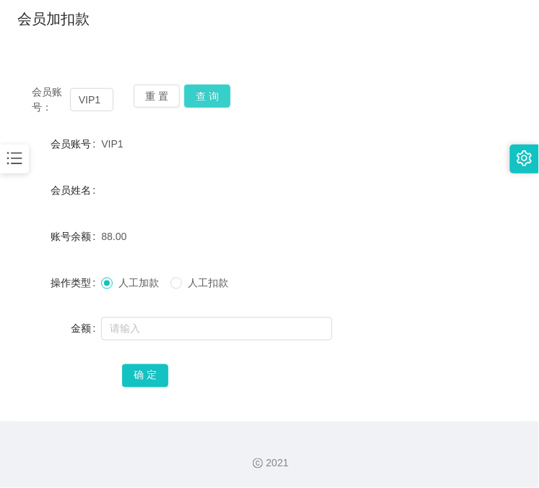
click at [200, 102] on button "查 询" at bounding box center [207, 96] width 46 height 23
click at [200, 102] on div "重 置 查 询" at bounding box center [175, 100] width 82 height 30
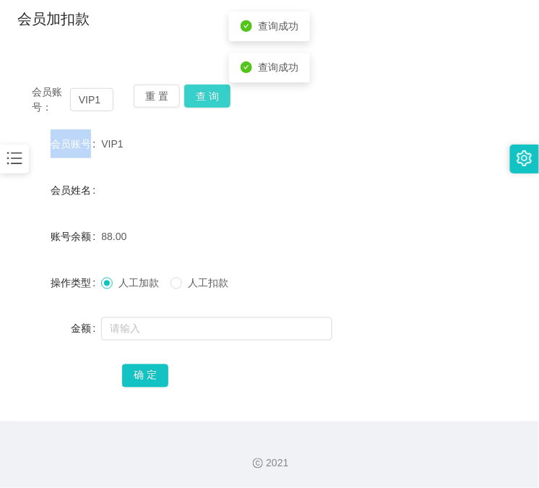
click at [208, 103] on button "查 询" at bounding box center [207, 96] width 46 height 23
click at [208, 103] on button "查 询" at bounding box center [215, 96] width 62 height 23
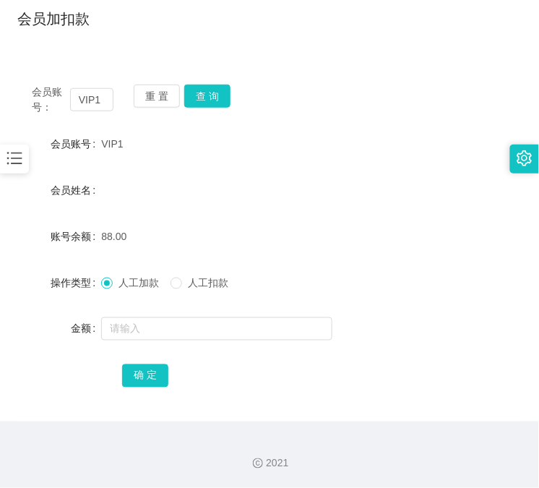
click at [225, 168] on form "会员账号 VIP1 会员姓名 账号余额 88.00 操作类型 人工加款 人工扣款 金额 确 定" at bounding box center [269, 259] width 505 height 260
click at [310, 131] on div "VIP1" at bounding box center [248, 143] width 294 height 29
click at [199, 101] on button "查 询" at bounding box center [207, 96] width 46 height 23
drag, startPoint x: 314, startPoint y: 124, endPoint x: 221, endPoint y: 143, distance: 95.3
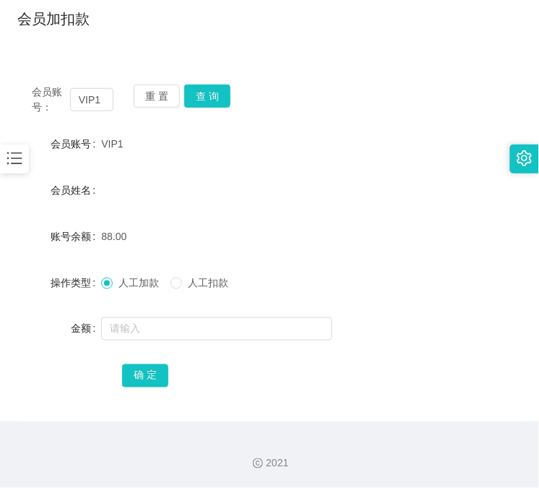
click at [314, 124] on div "会员账号： VIP1 重 置 查 询 会员账号 VIP1 会员姓名 账号余额 88.00 操作类型 人工加款 人工扣款 金额 确 定" at bounding box center [269, 245] width 505 height 351
click at [200, 98] on button "查 询" at bounding box center [207, 96] width 46 height 23
click at [200, 98] on div "重 置 查 询" at bounding box center [175, 100] width 82 height 30
click at [319, 266] on form "会员账号 VIP1 会员姓名 账号余额 88.00 操作类型 人工加款 人工扣款 金额 确 定" at bounding box center [269, 259] width 505 height 260
click at [212, 97] on button "查 询" at bounding box center [207, 96] width 46 height 23
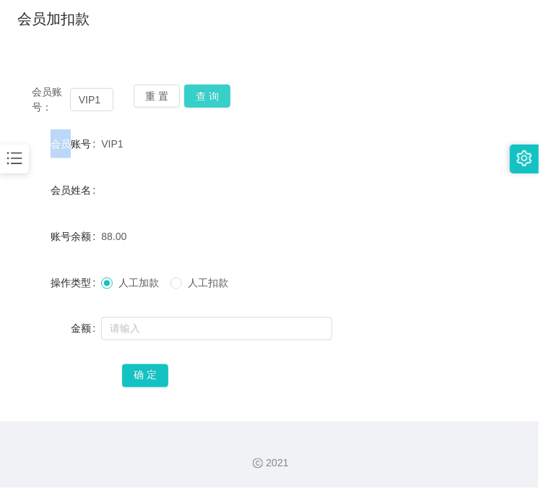
click at [212, 97] on div "重 置 查 询" at bounding box center [175, 100] width 82 height 30
click at [273, 256] on form "会员账号 VIP1 会员姓名 账号余额 88.00 操作类型 人工加款 人工扣款 金额 确 定" at bounding box center [269, 259] width 505 height 260
click at [208, 103] on button "查 询" at bounding box center [207, 96] width 46 height 23
click at [213, 357] on form "会员账号 VIP1 会员姓名 账号余额 48.00 操作类型 人工加款 人工扣款 金额 确 定" at bounding box center [269, 259] width 505 height 260
click at [93, 104] on input "VIP1" at bounding box center [91, 99] width 43 height 23
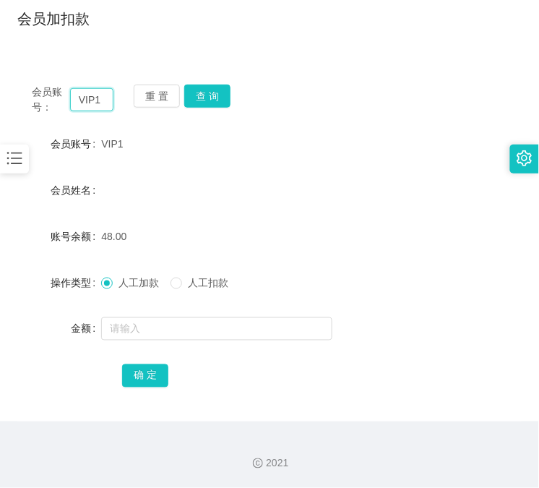
click at [93, 104] on input "VIP1" at bounding box center [91, 99] width 43 height 23
paste input "I saw 40 points recorded."
click at [364, 215] on form "会员账号 VIP1 会员姓名 账号余额 48.00 操作类型 人工加款 人工扣款 金额 确 定" at bounding box center [269, 259] width 505 height 260
click at [223, 91] on button "查 询" at bounding box center [207, 96] width 46 height 23
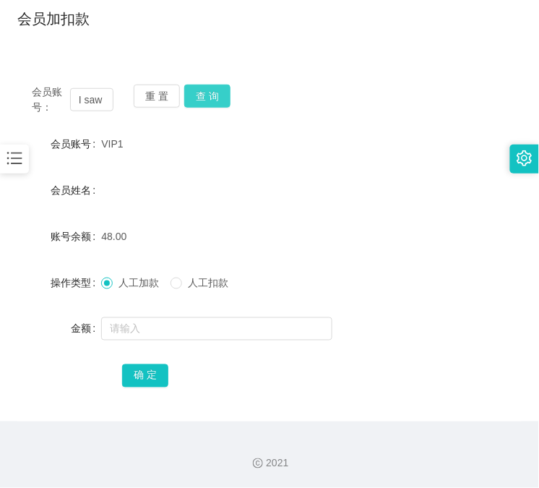
click at [223, 91] on div "首页 / 会员管理 / 会员加扣款 / 会员加扣款 会员账号： I saw 40 points recorded. 重 置 查 询 会员账号 VIP1 会员姓…" at bounding box center [269, 194] width 505 height 455
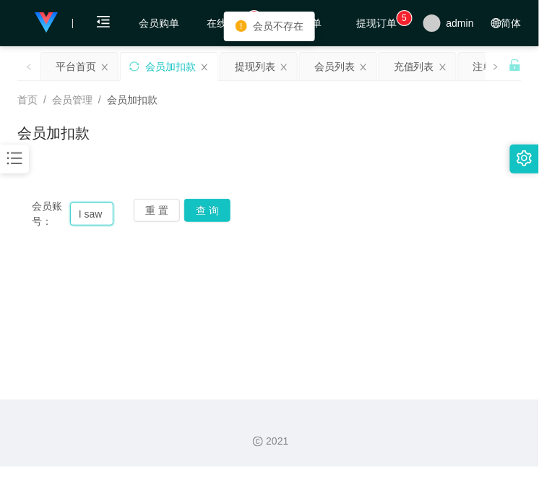
click at [83, 213] on input "I saw 40 points recorded." at bounding box center [91, 213] width 43 height 23
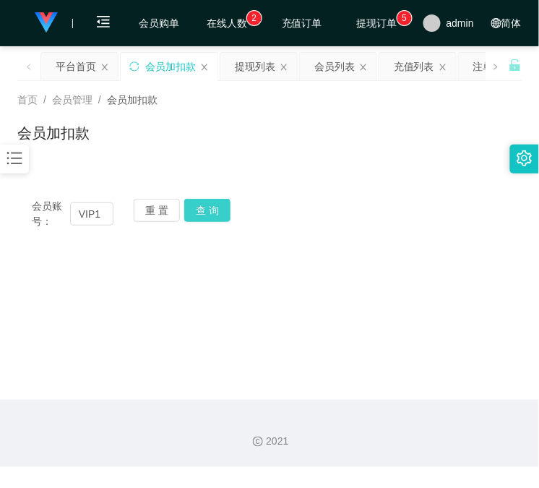
click at [229, 220] on div "会员账号： VIP1 重 置 查 询" at bounding box center [269, 214] width 505 height 30
click at [221, 213] on button "查 询" at bounding box center [207, 210] width 46 height 23
click at [221, 213] on div "会员账号： VIP1 重 置 查 询" at bounding box center [269, 214] width 505 height 30
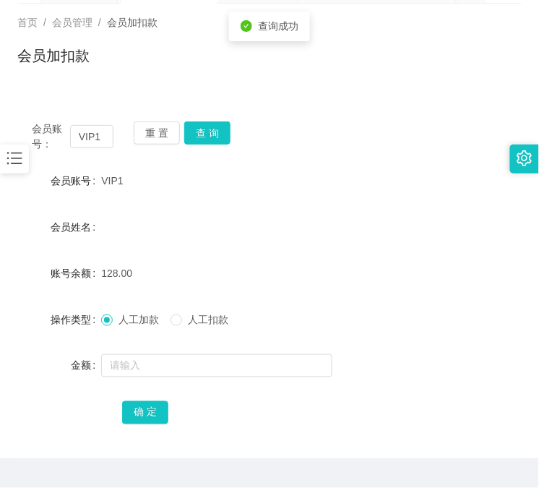
scroll to position [114, 0]
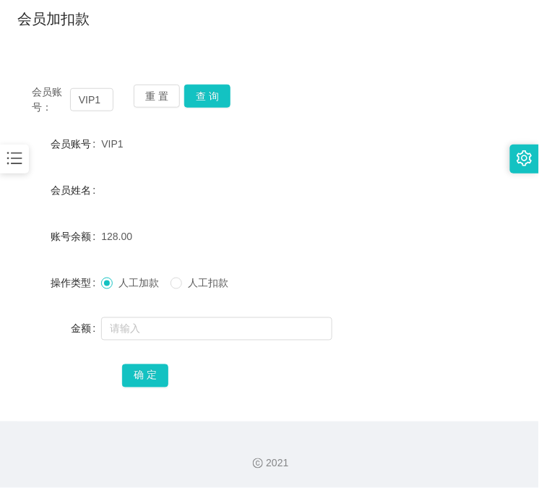
click at [316, 389] on div "会员账号： VIP1 重 置 查 询 会员账号 VIP1 会员姓名 账号余额 128.00 操作类型 人工加款 人工扣款 金额 确 定" at bounding box center [269, 245] width 505 height 351
click at [99, 96] on input "VIP1" at bounding box center [91, 99] width 43 height 23
click at [205, 85] on button "查 询" at bounding box center [207, 96] width 46 height 23
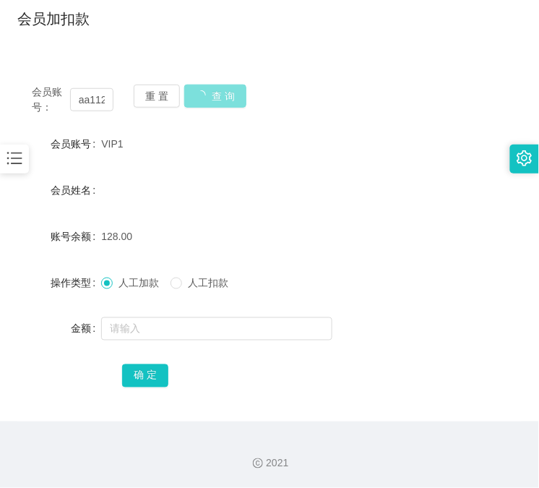
scroll to position [0, 0]
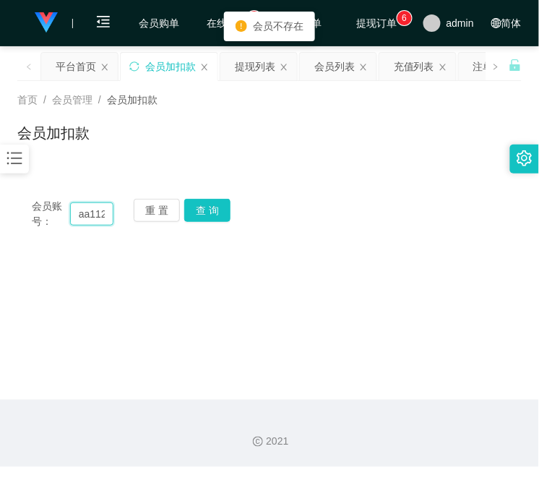
click at [92, 214] on input "aa112233" at bounding box center [91, 213] width 43 height 23
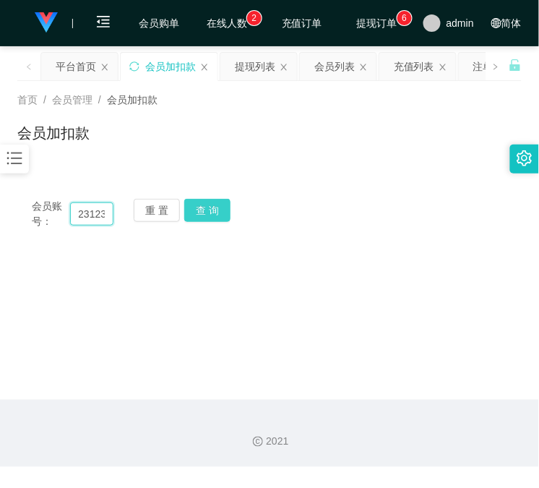
type input "aa123123"
click at [210, 218] on button "查 询" at bounding box center [207, 210] width 46 height 23
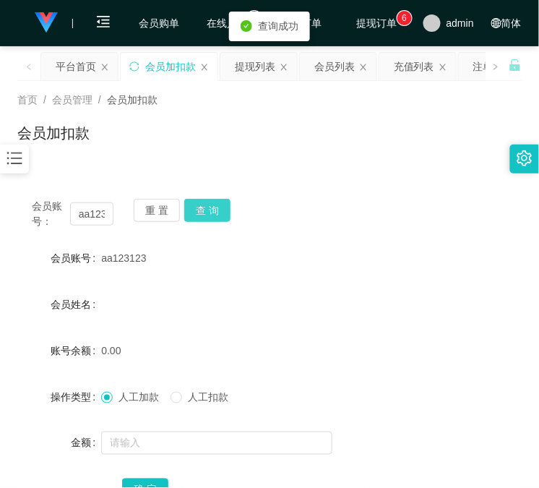
scroll to position [114, 0]
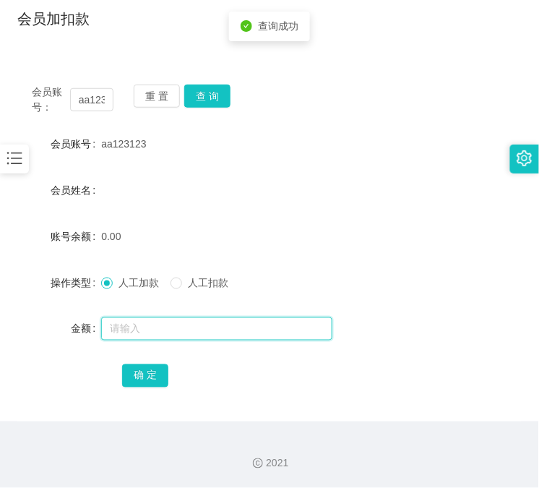
click at [165, 323] on input "text" at bounding box center [216, 328] width 231 height 23
type input "128"
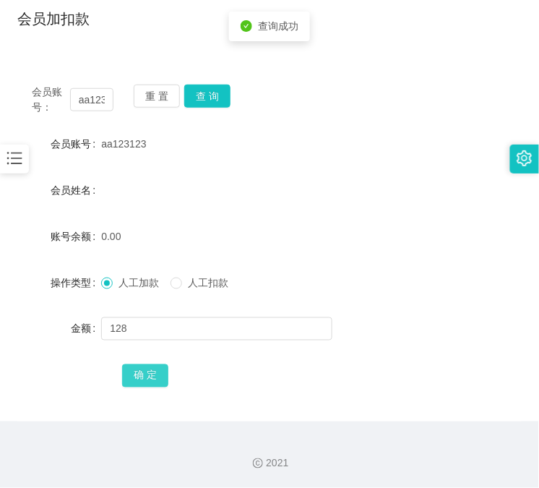
click at [141, 370] on button "确 定" at bounding box center [145, 375] width 46 height 23
drag, startPoint x: 247, startPoint y: 364, endPoint x: 163, endPoint y: 160, distance: 221.2
click at [247, 364] on div "确 定" at bounding box center [269, 375] width 294 height 29
click at [90, 93] on input "aa123123" at bounding box center [91, 99] width 43 height 23
click at [92, 93] on input "aa123123" at bounding box center [91, 99] width 43 height 23
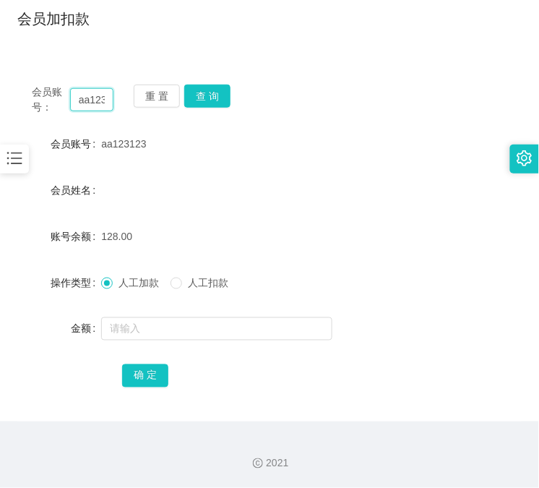
paste input "VIP1"
type input "VIP1"
click at [210, 91] on button "查 询" at bounding box center [207, 96] width 46 height 23
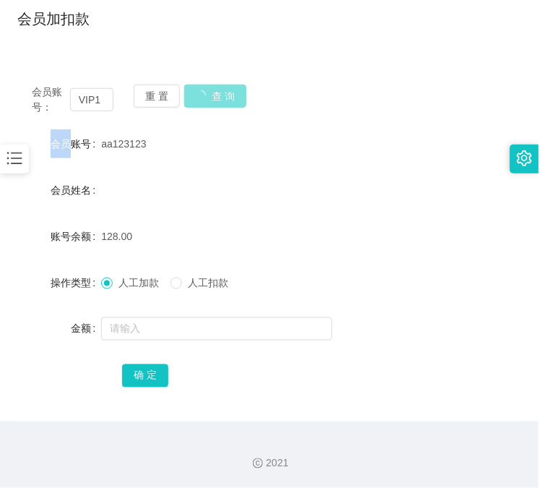
click at [210, 91] on div "重 置 查 询" at bounding box center [175, 100] width 82 height 30
click at [210, 91] on button "查 询" at bounding box center [215, 96] width 62 height 23
